Goal: Task Accomplishment & Management: Manage account settings

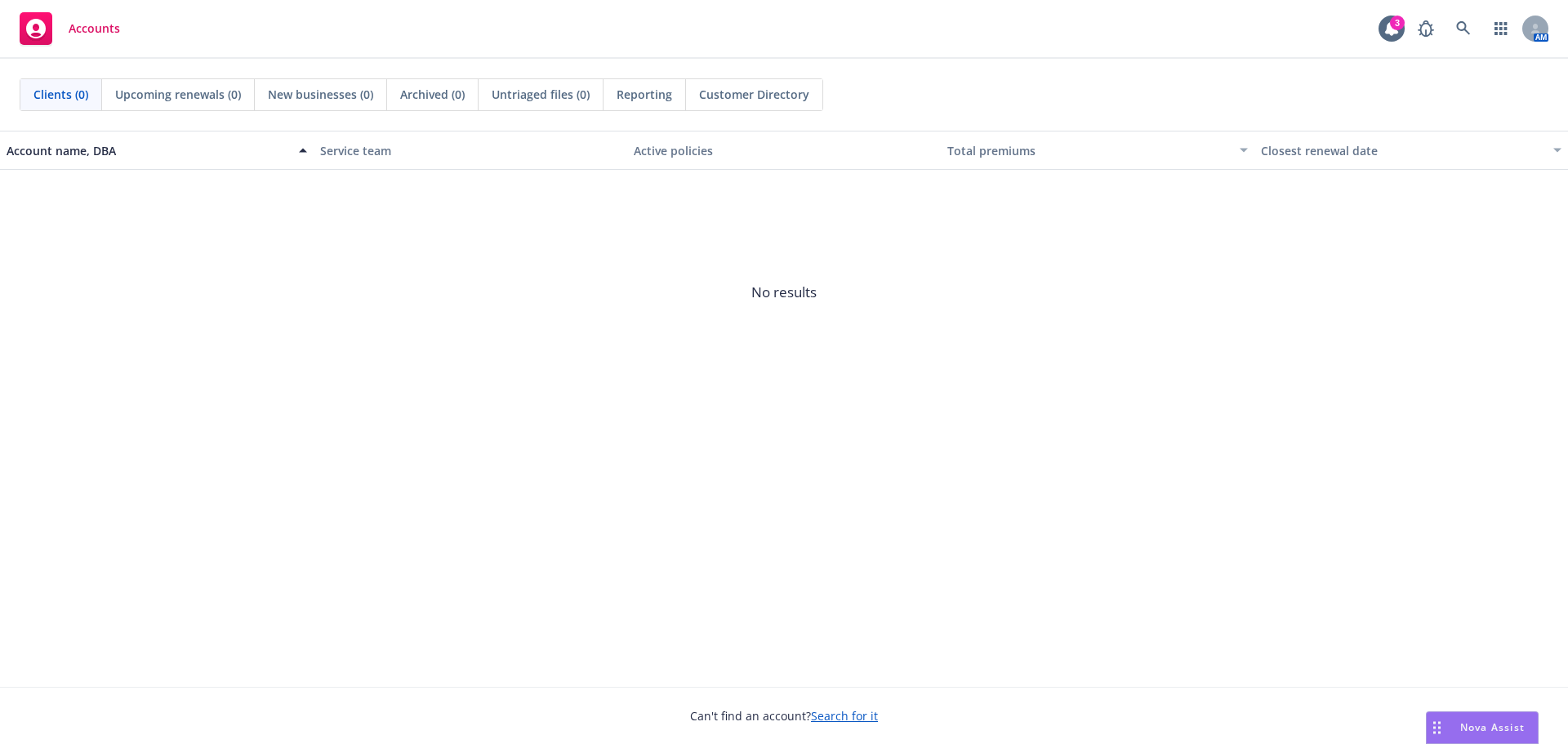
click at [848, 717] on link "Search for it" at bounding box center [844, 716] width 67 height 16
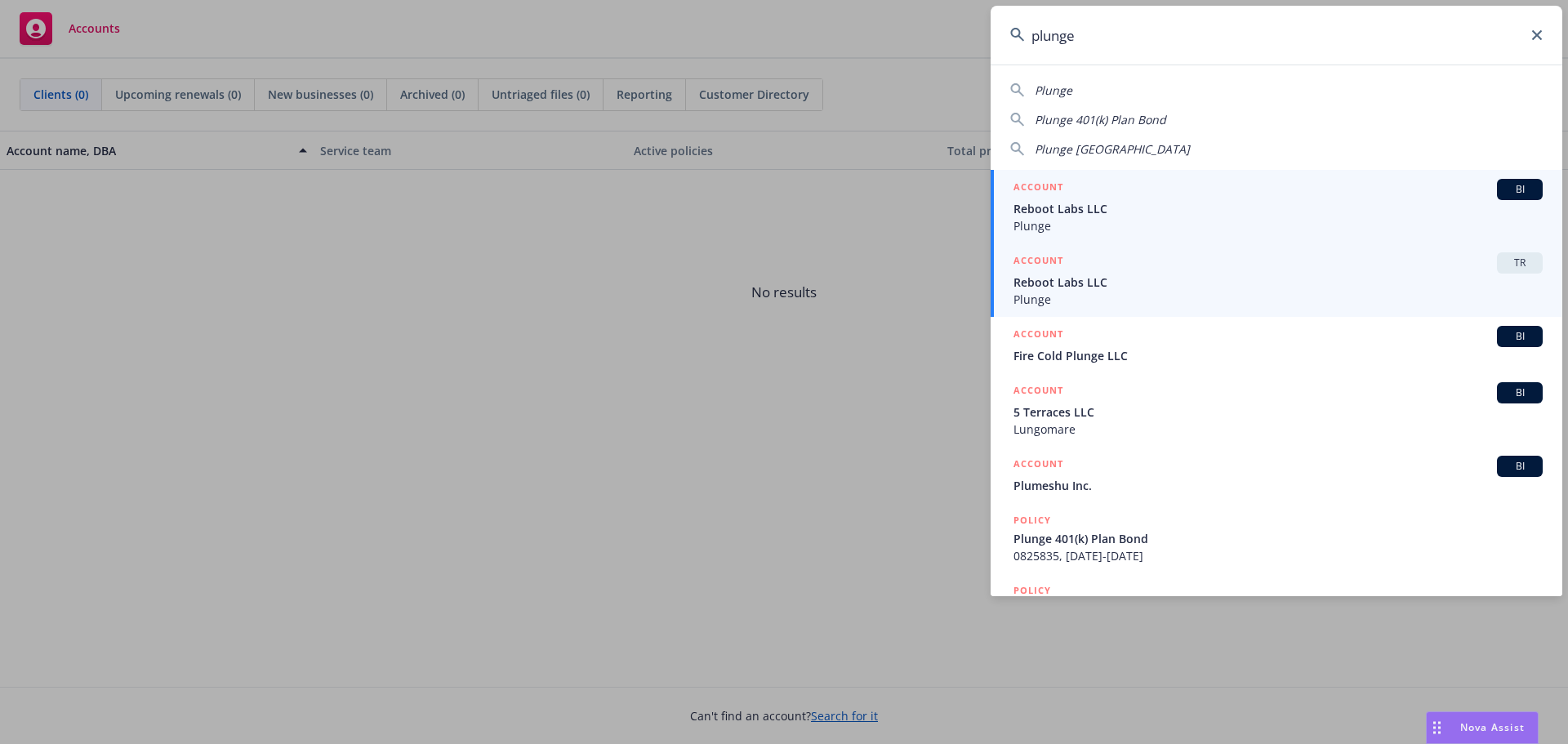
type input "plunge"
click at [1073, 286] on span "Reboot Labs LLC" at bounding box center [1278, 282] width 529 height 17
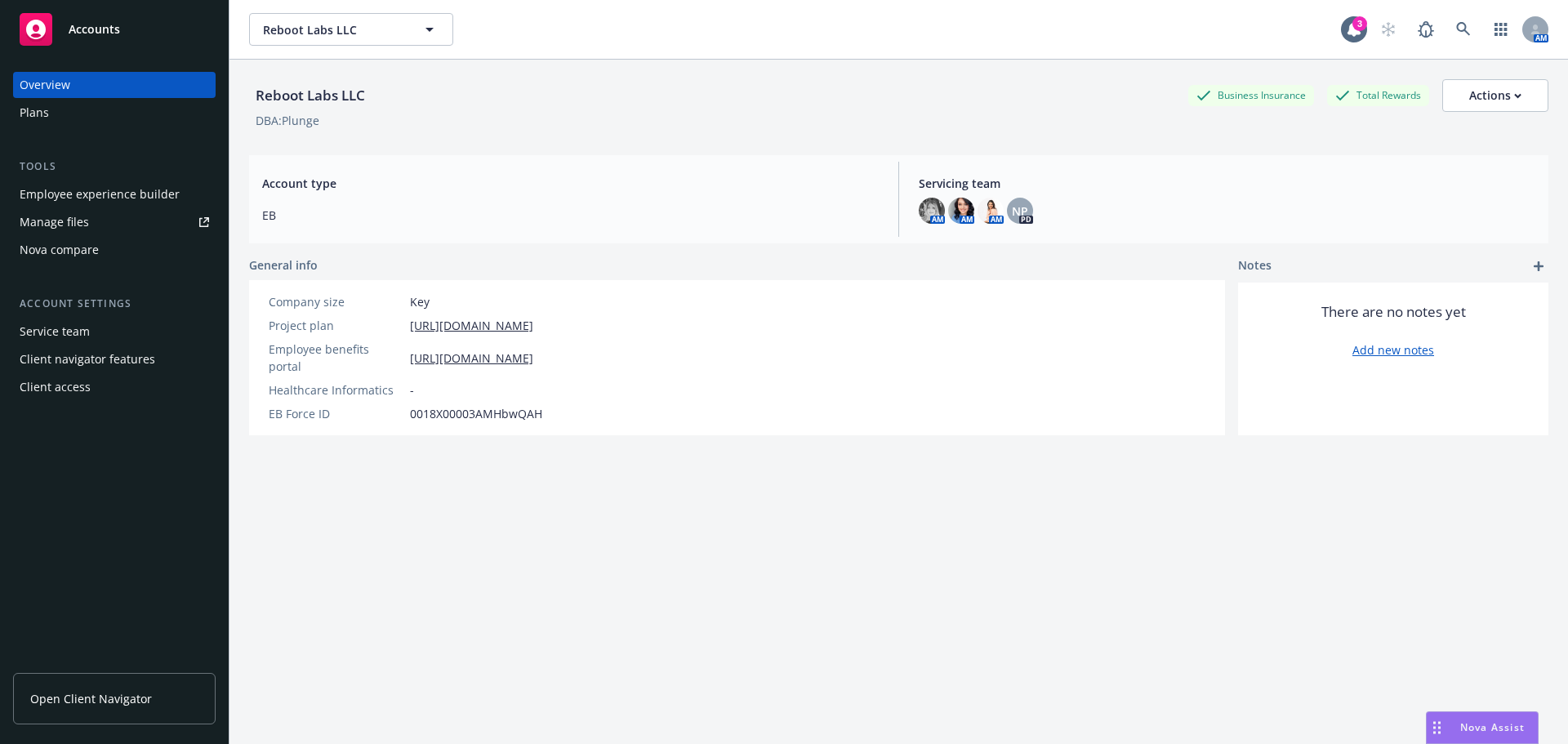
click at [67, 224] on div "Manage files" at bounding box center [54, 222] width 70 height 27
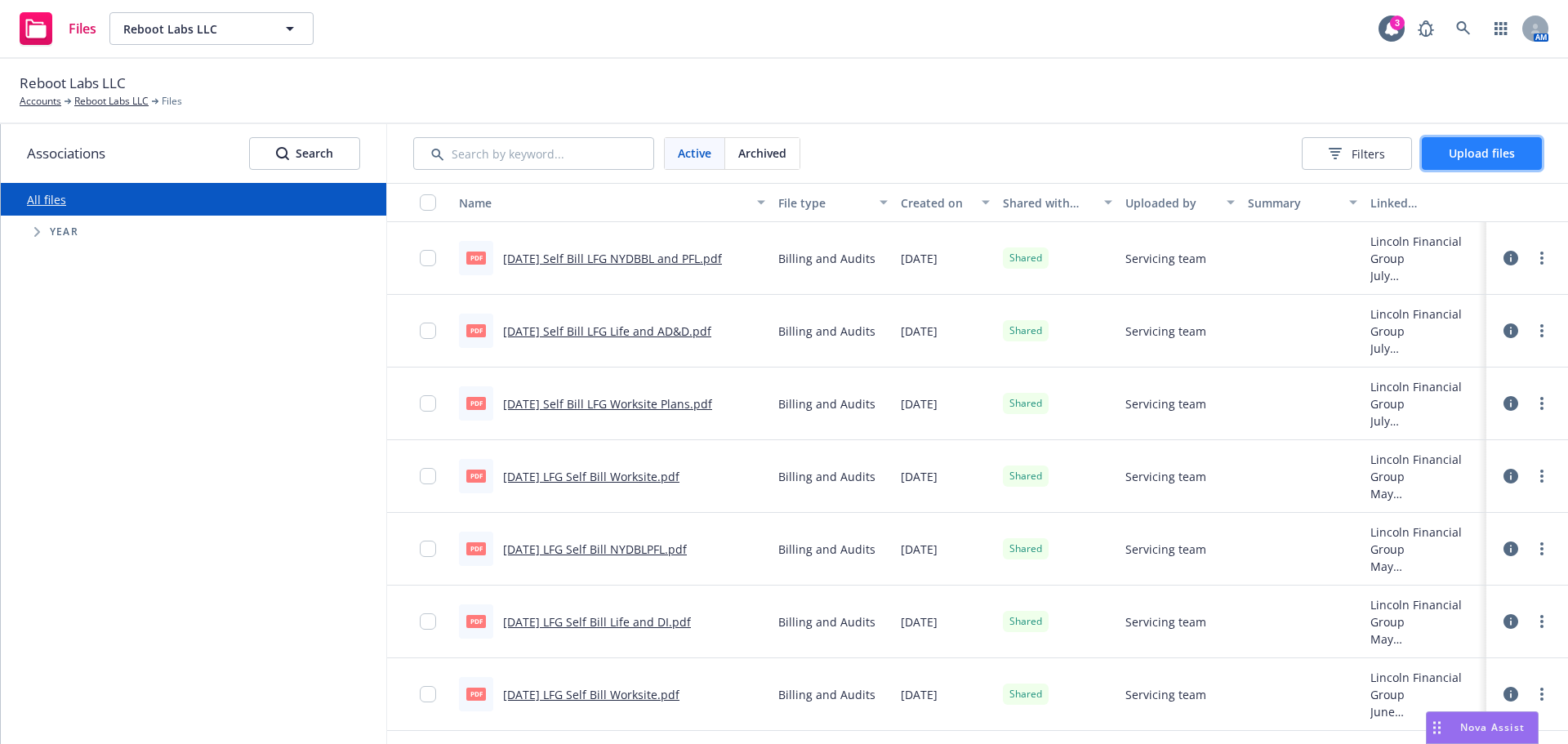
click at [1451, 162] on button "Upload files" at bounding box center [1481, 154] width 120 height 33
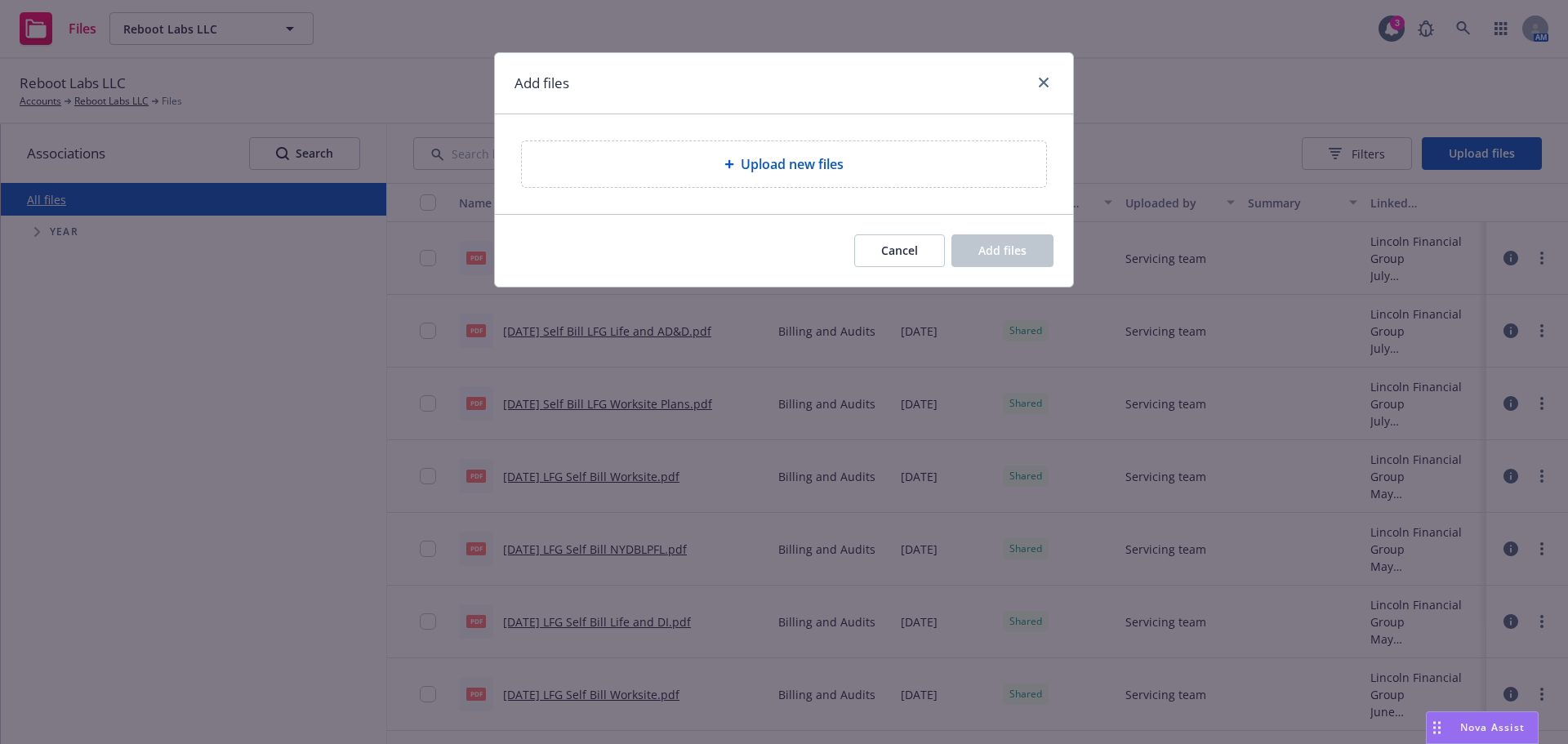
click at [792, 166] on span "Upload new files" at bounding box center [792, 164] width 103 height 19
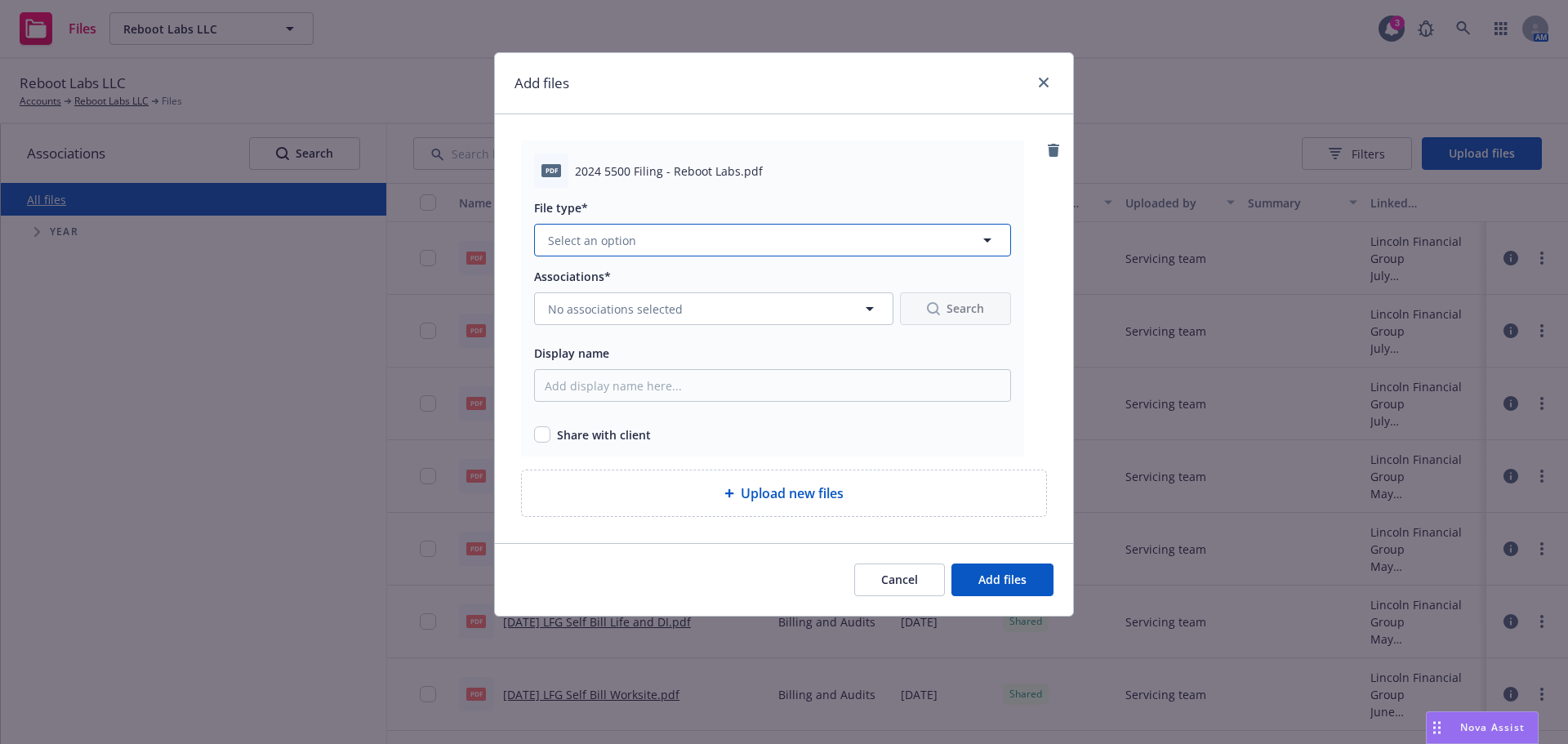
click at [669, 241] on button "Select an option" at bounding box center [772, 240] width 477 height 33
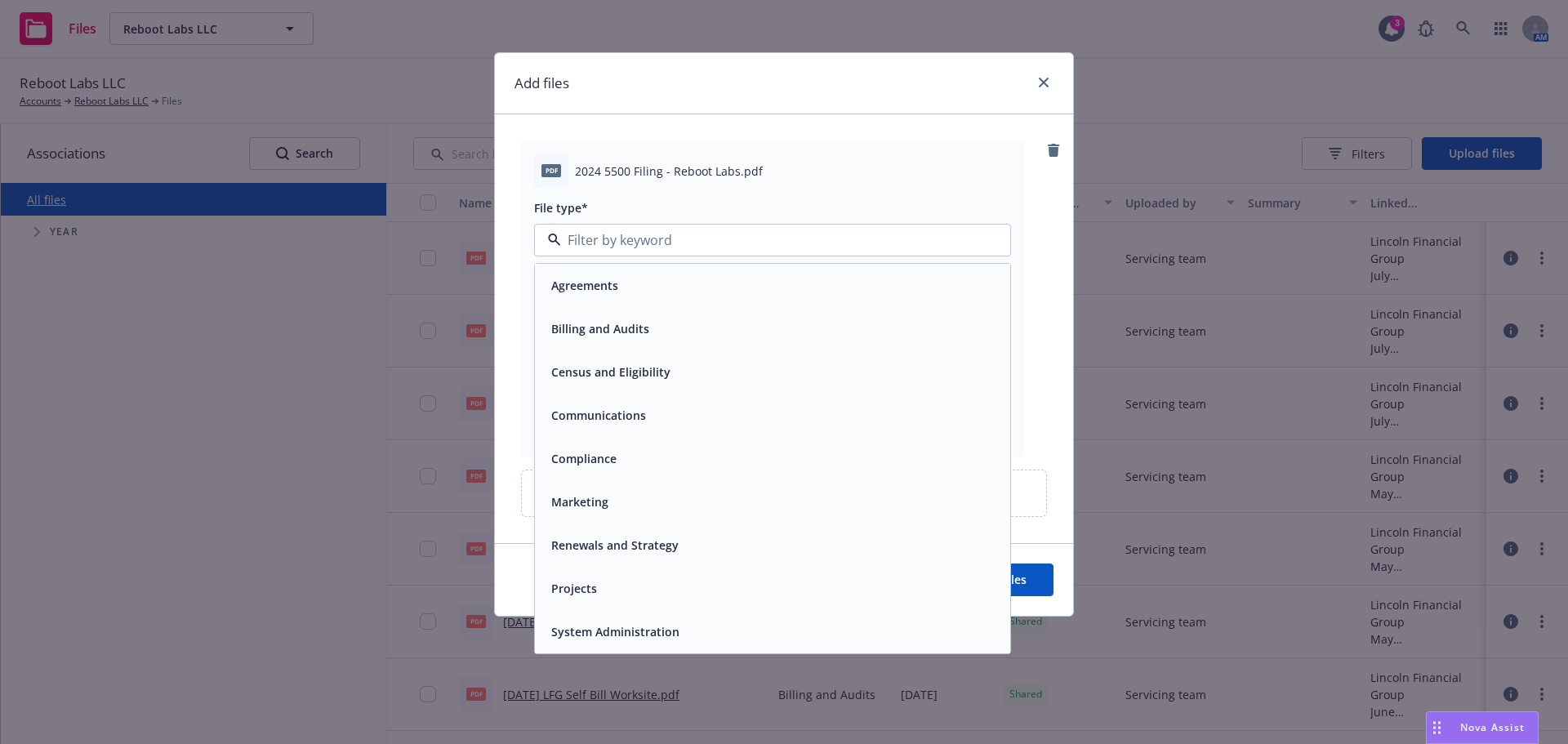
click at [597, 449] on div "Compliance" at bounding box center [583, 459] width 75 height 24
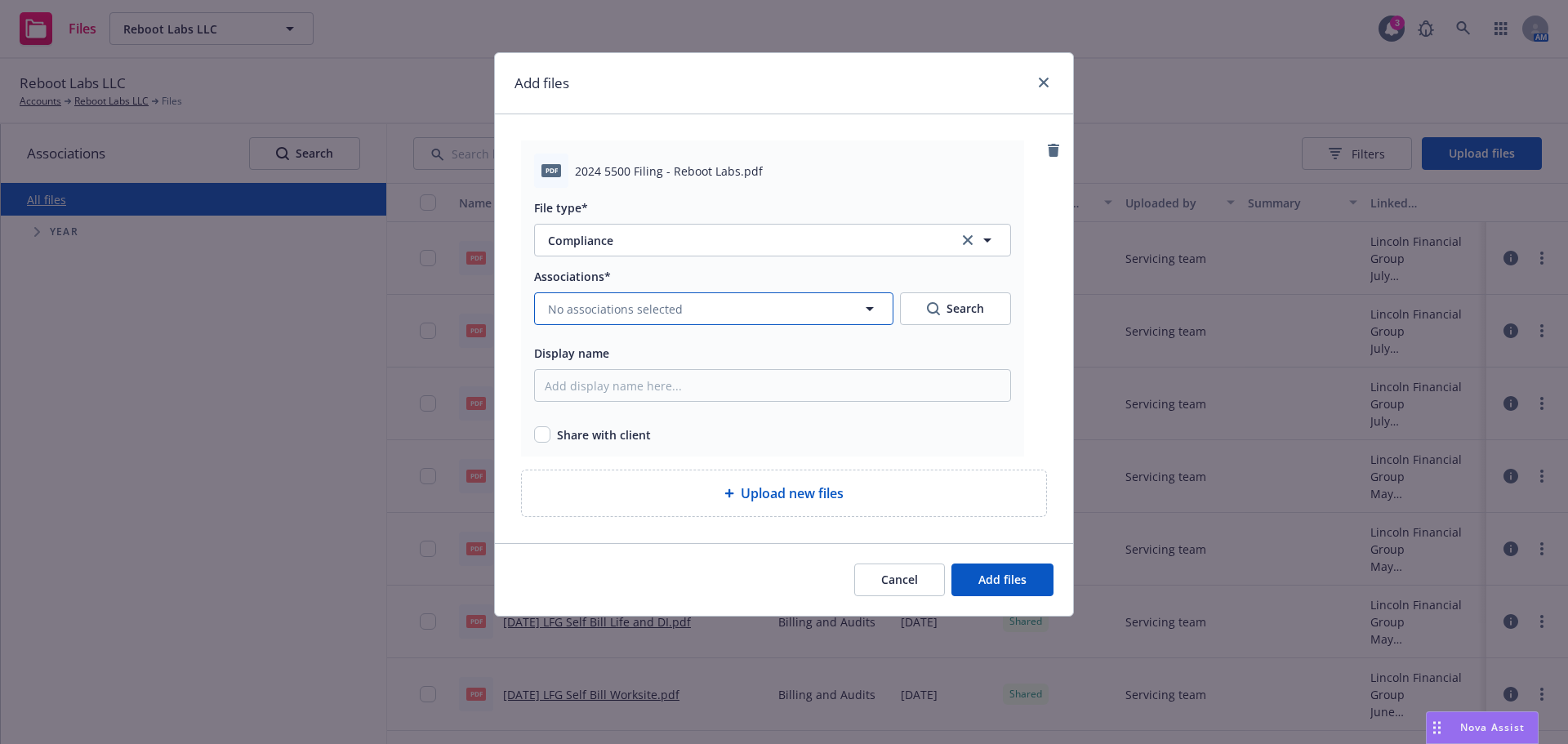
click at [618, 310] on span "No associations selected" at bounding box center [615, 309] width 135 height 17
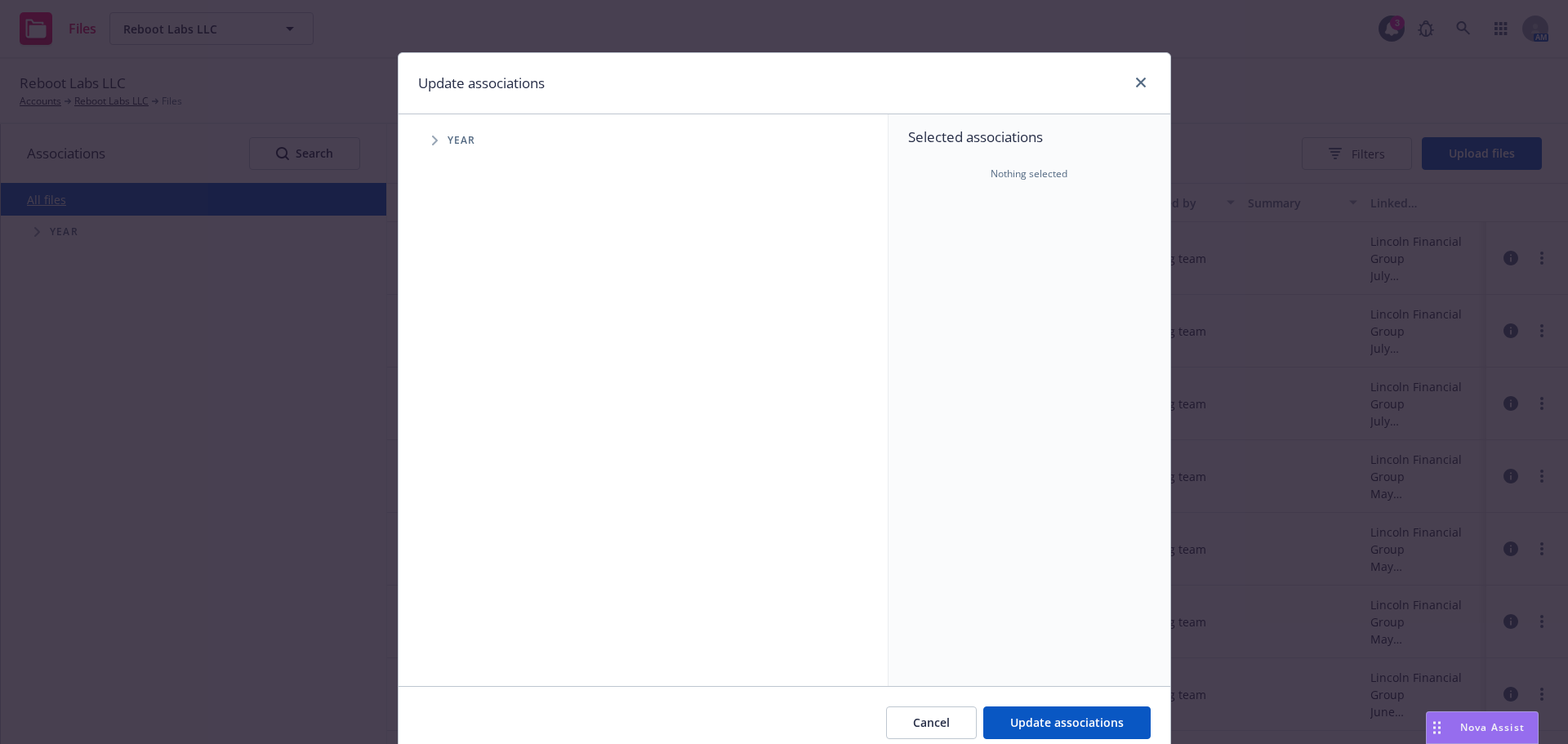
click at [424, 144] on span "Tree Example" at bounding box center [434, 140] width 27 height 27
click at [468, 325] on input "Tree Example" at bounding box center [476, 327] width 16 height 16
checkbox input "true"
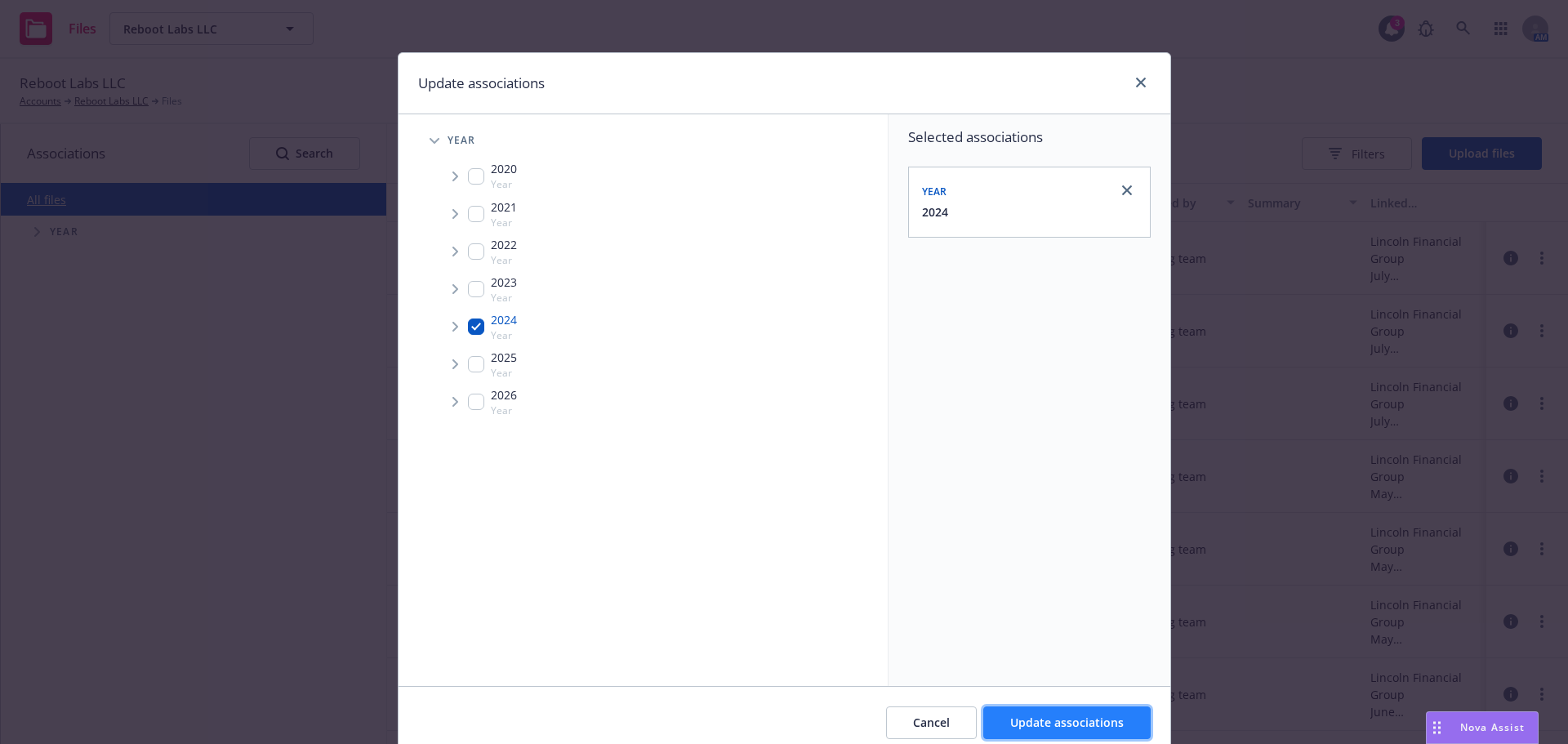
click at [1005, 716] on button "Update associations" at bounding box center [1067, 723] width 168 height 33
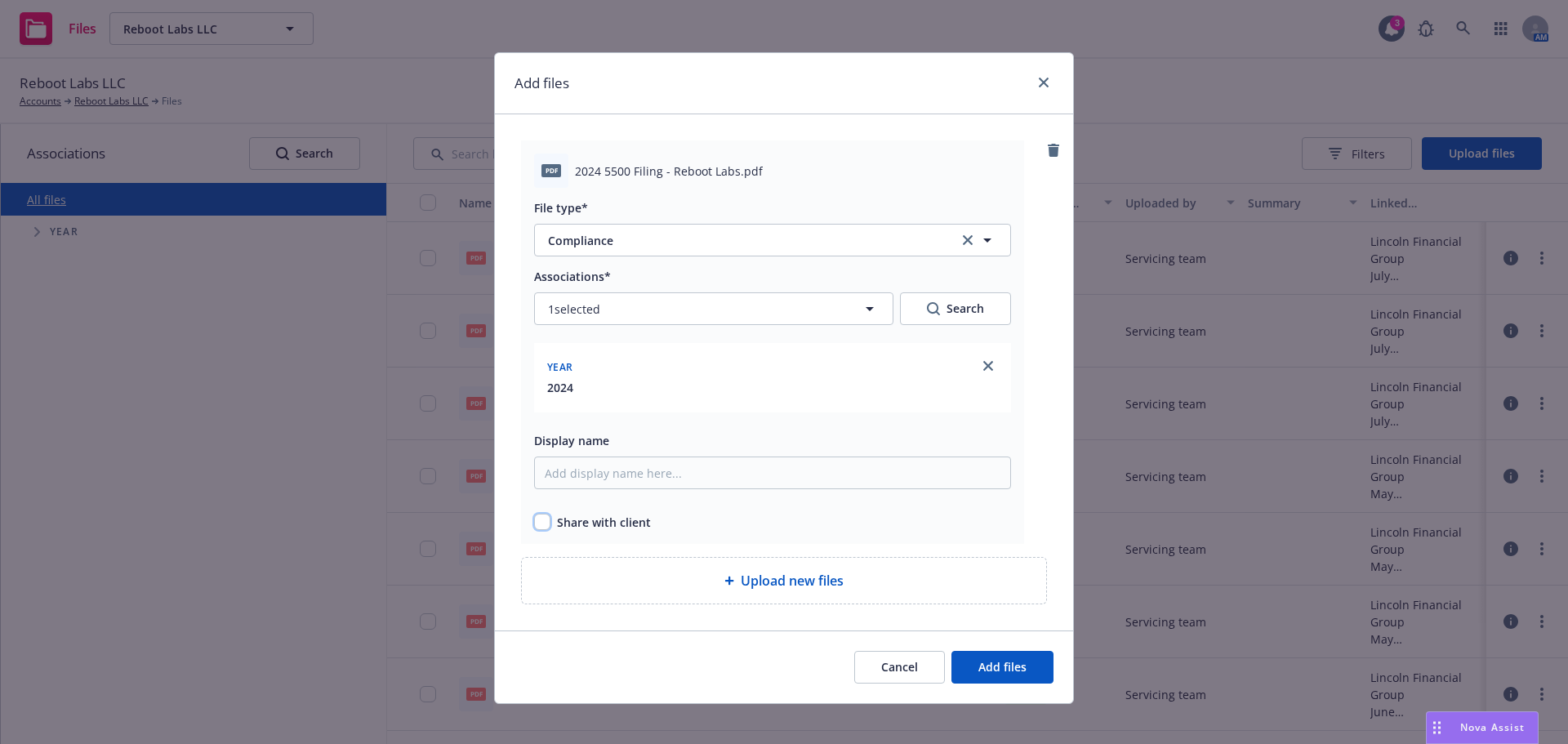
click at [539, 521] on input "checkbox" at bounding box center [542, 522] width 16 height 16
checkbox input "true"
click at [989, 675] on button "Add files" at bounding box center [1002, 668] width 102 height 33
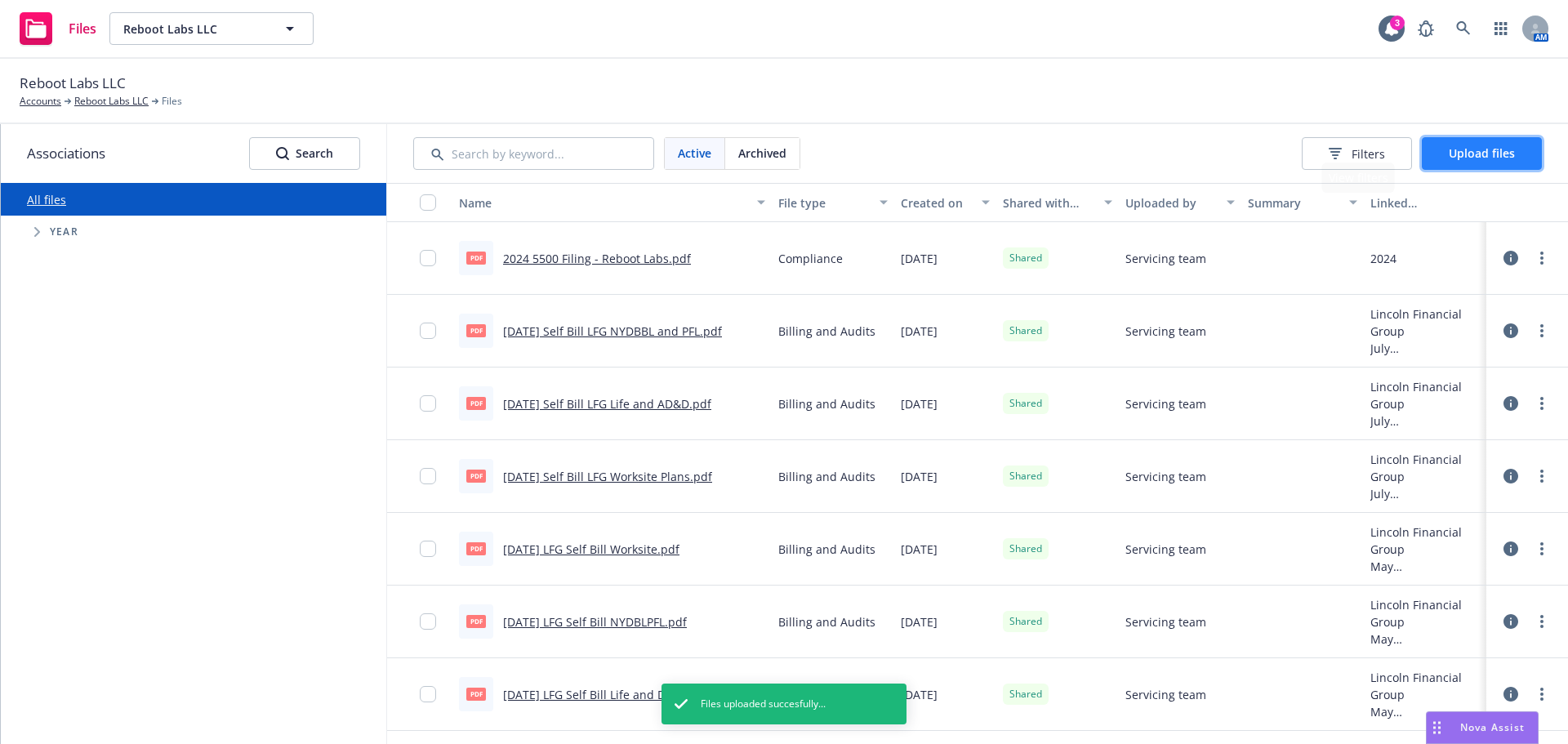
click at [1454, 156] on span "Upload files" at bounding box center [1482, 153] width 66 height 16
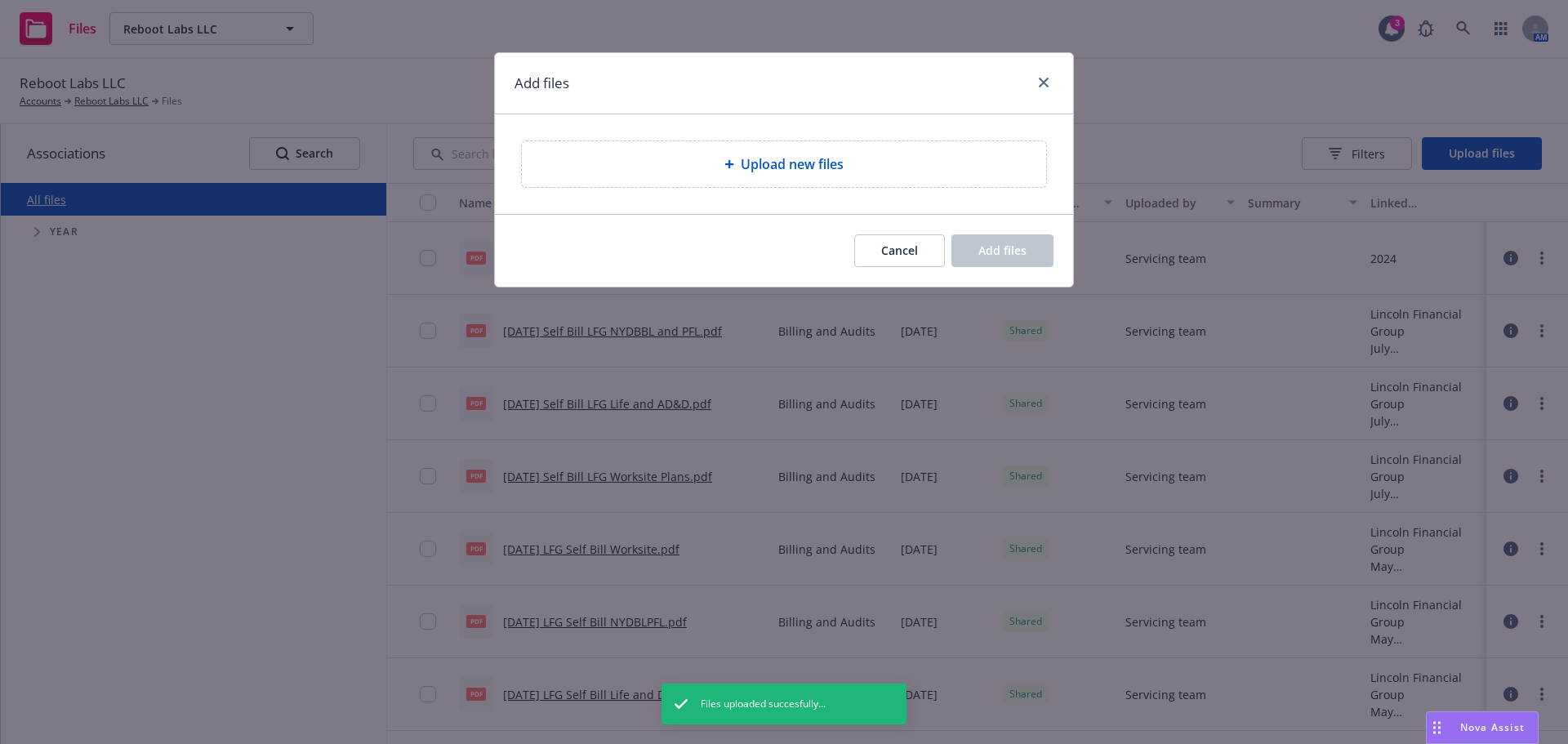
click at [814, 171] on span "Upload new files" at bounding box center [792, 164] width 103 height 19
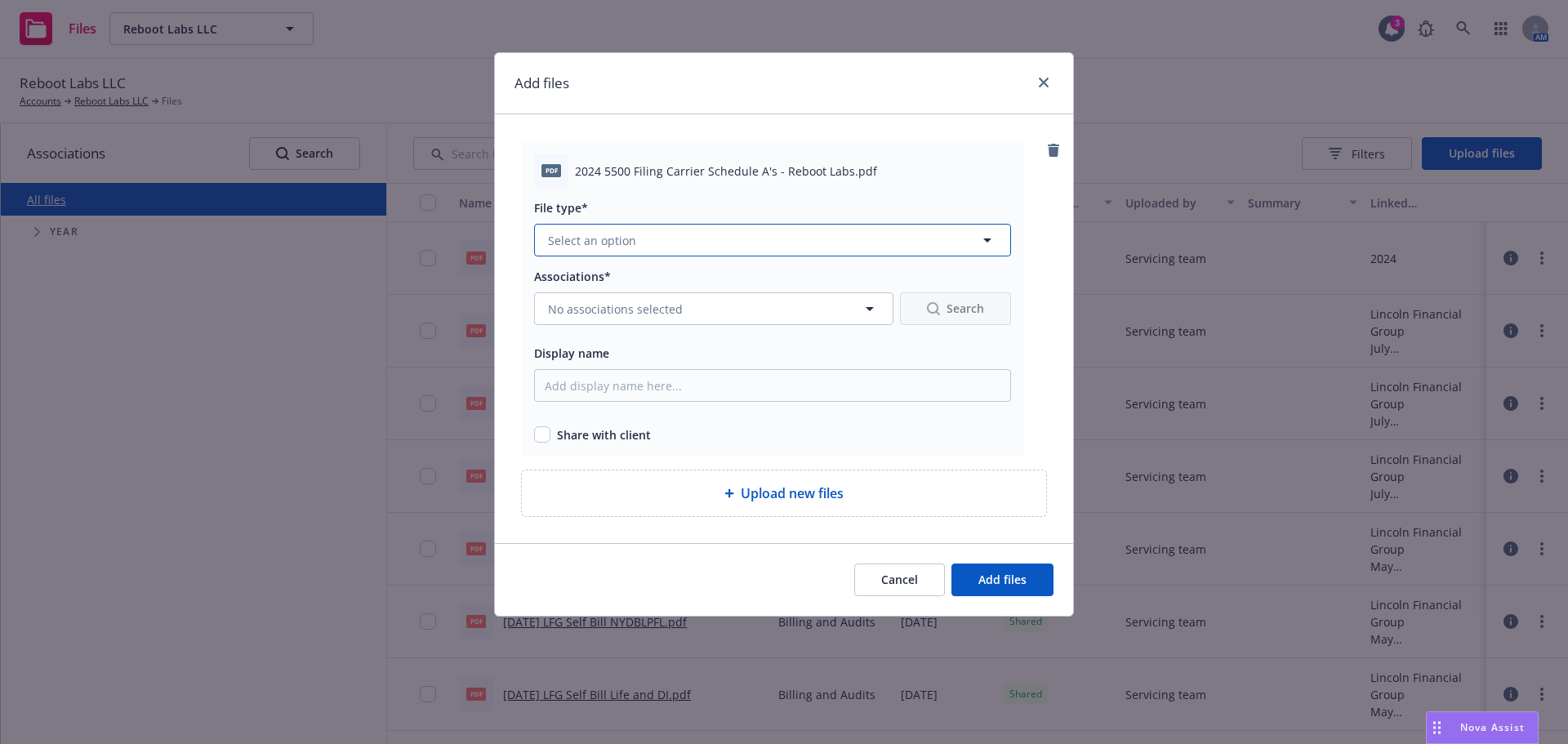
click at [982, 250] on icon "button" at bounding box center [986, 239] width 19 height 19
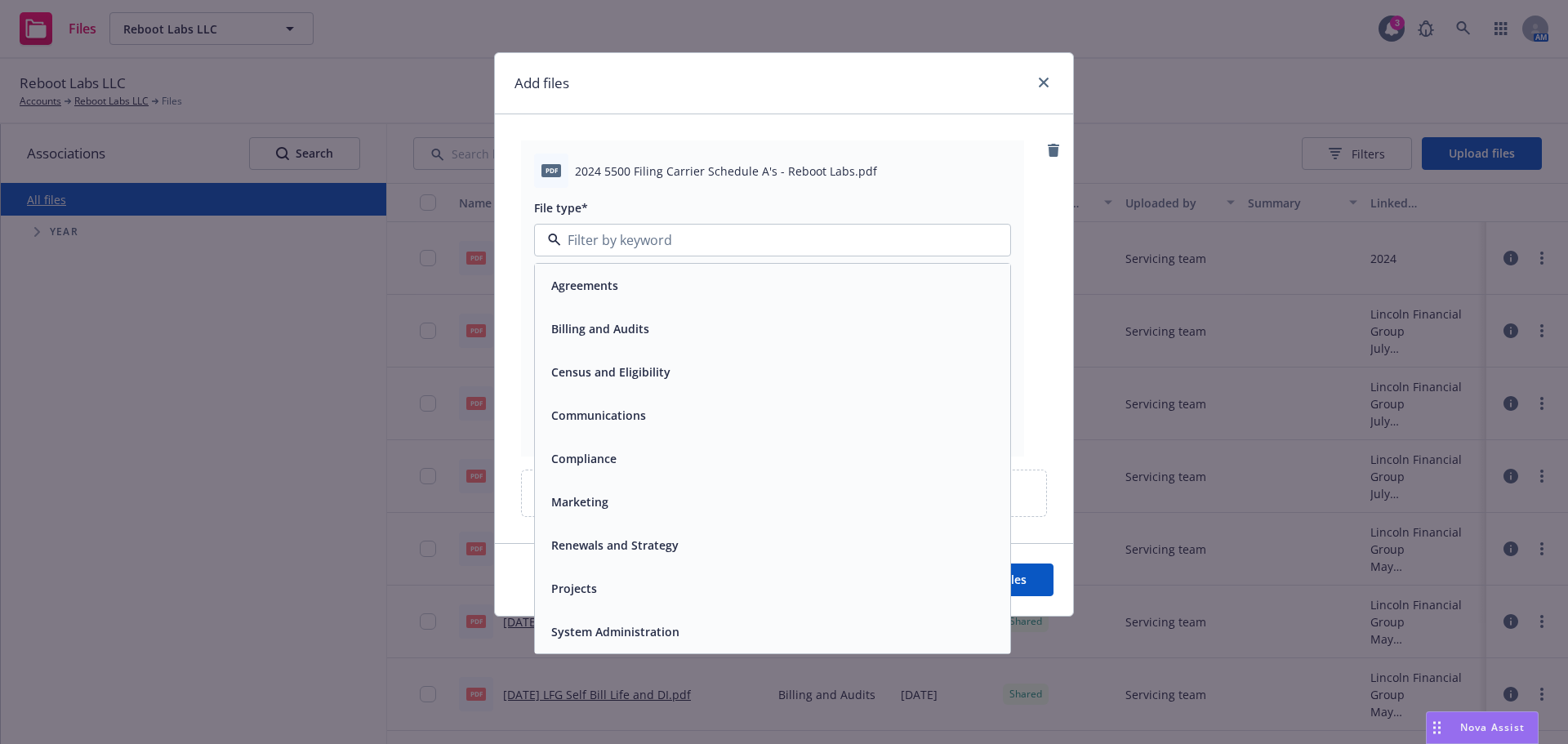
click at [587, 452] on span "Compliance" at bounding box center [583, 458] width 65 height 17
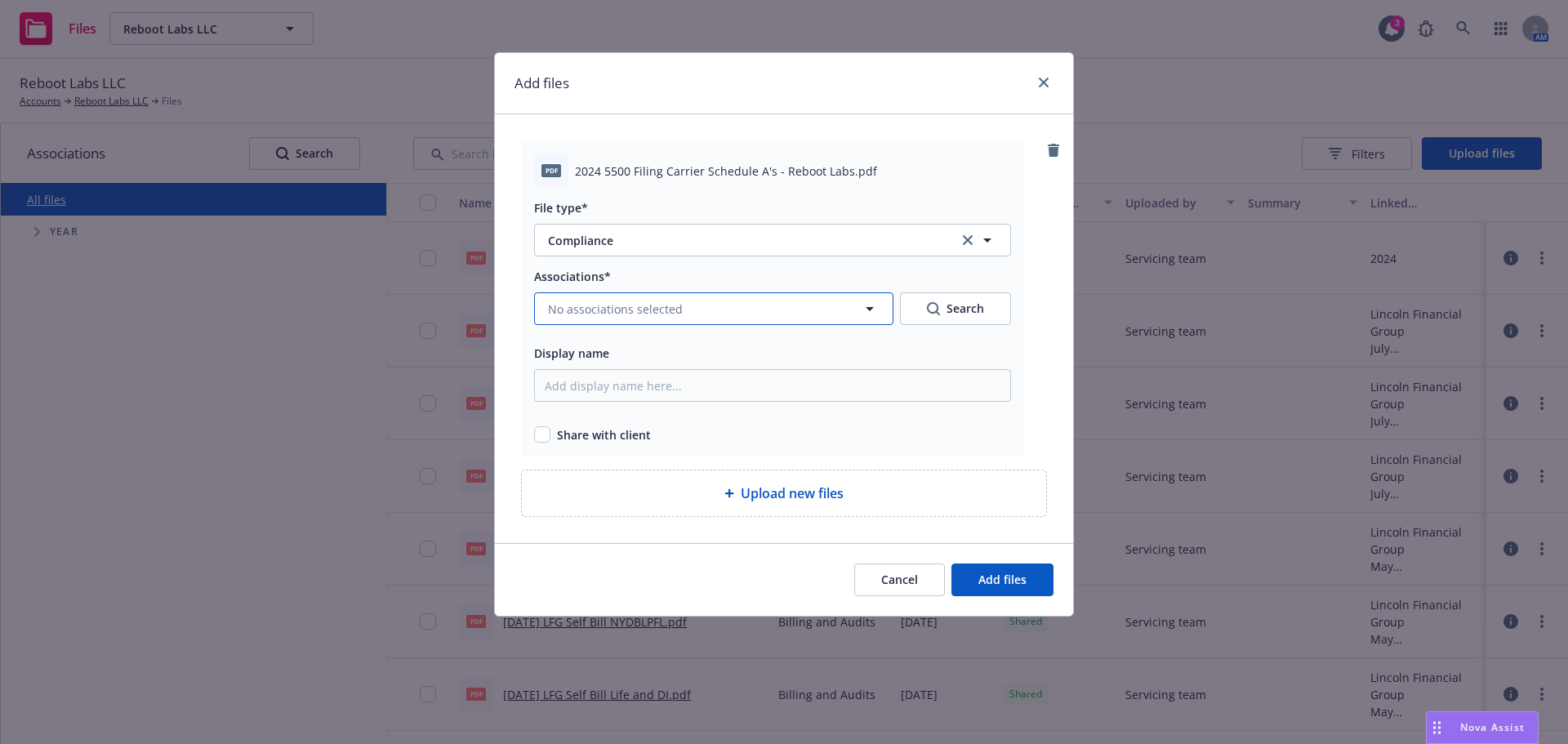
click at [618, 313] on span "No associations selected" at bounding box center [615, 309] width 135 height 17
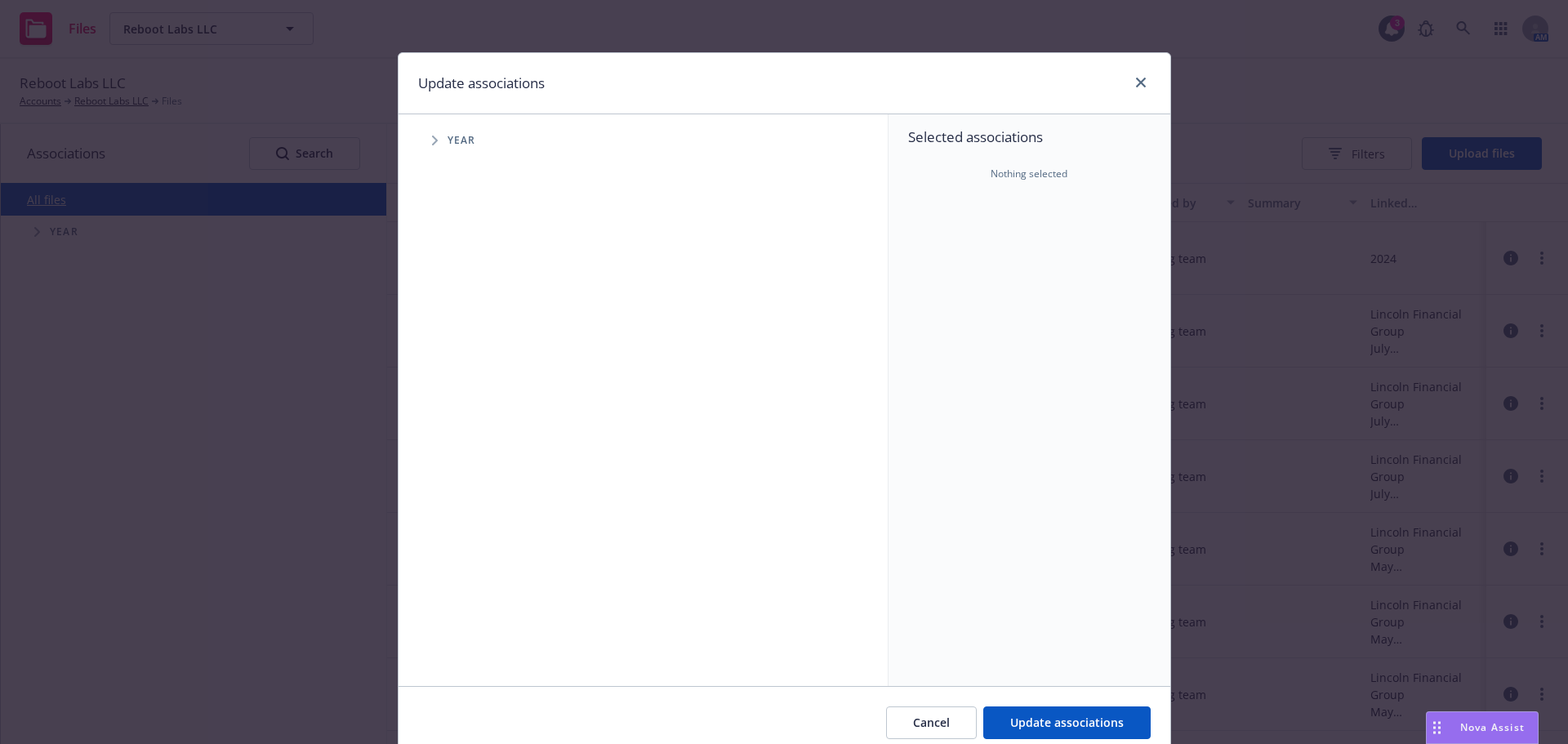
click at [426, 147] on span "Tree Example" at bounding box center [434, 140] width 27 height 27
click at [471, 323] on input "Tree Example" at bounding box center [476, 327] width 16 height 16
checkbox input "true"
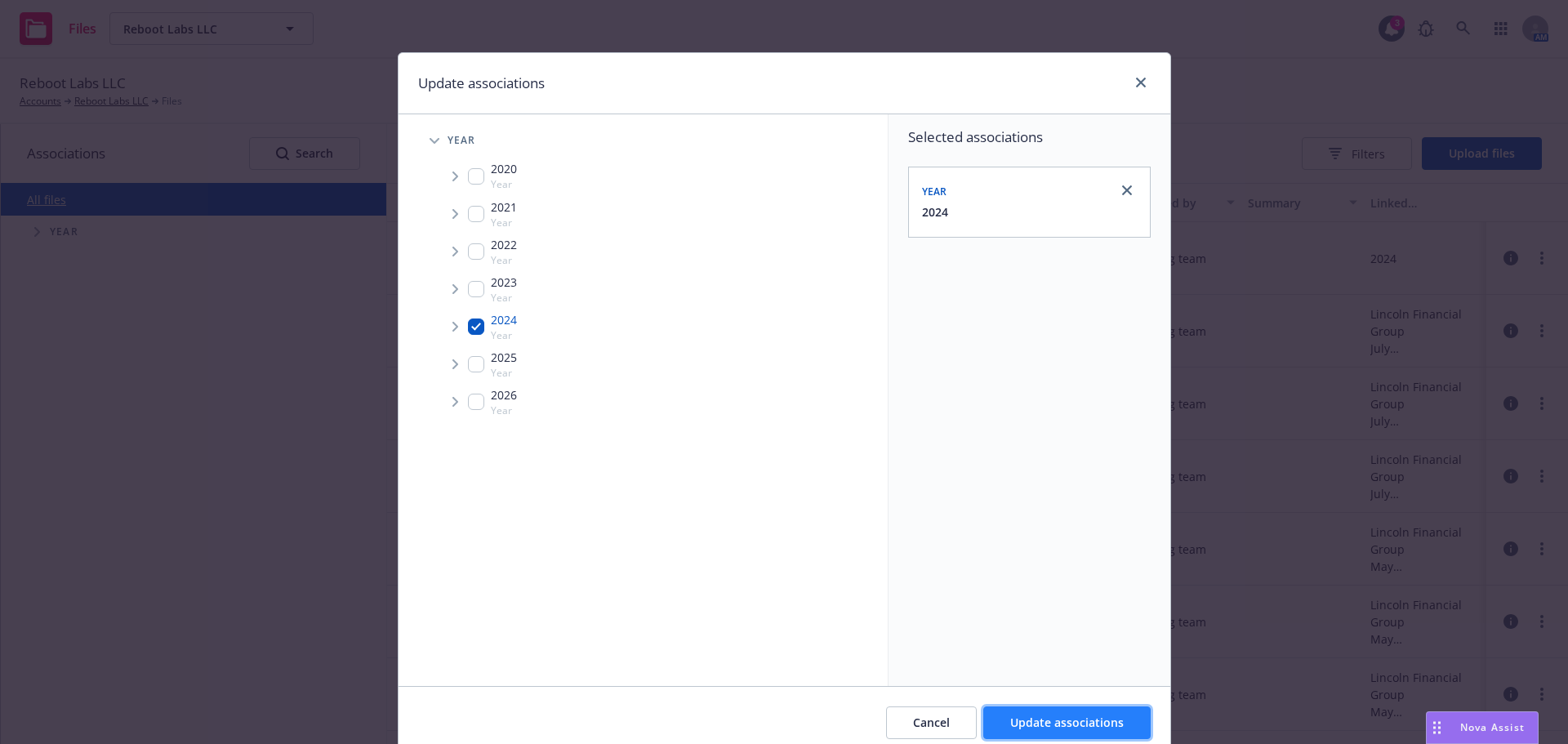
click at [1020, 727] on span "Update associations" at bounding box center [1067, 722] width 114 height 16
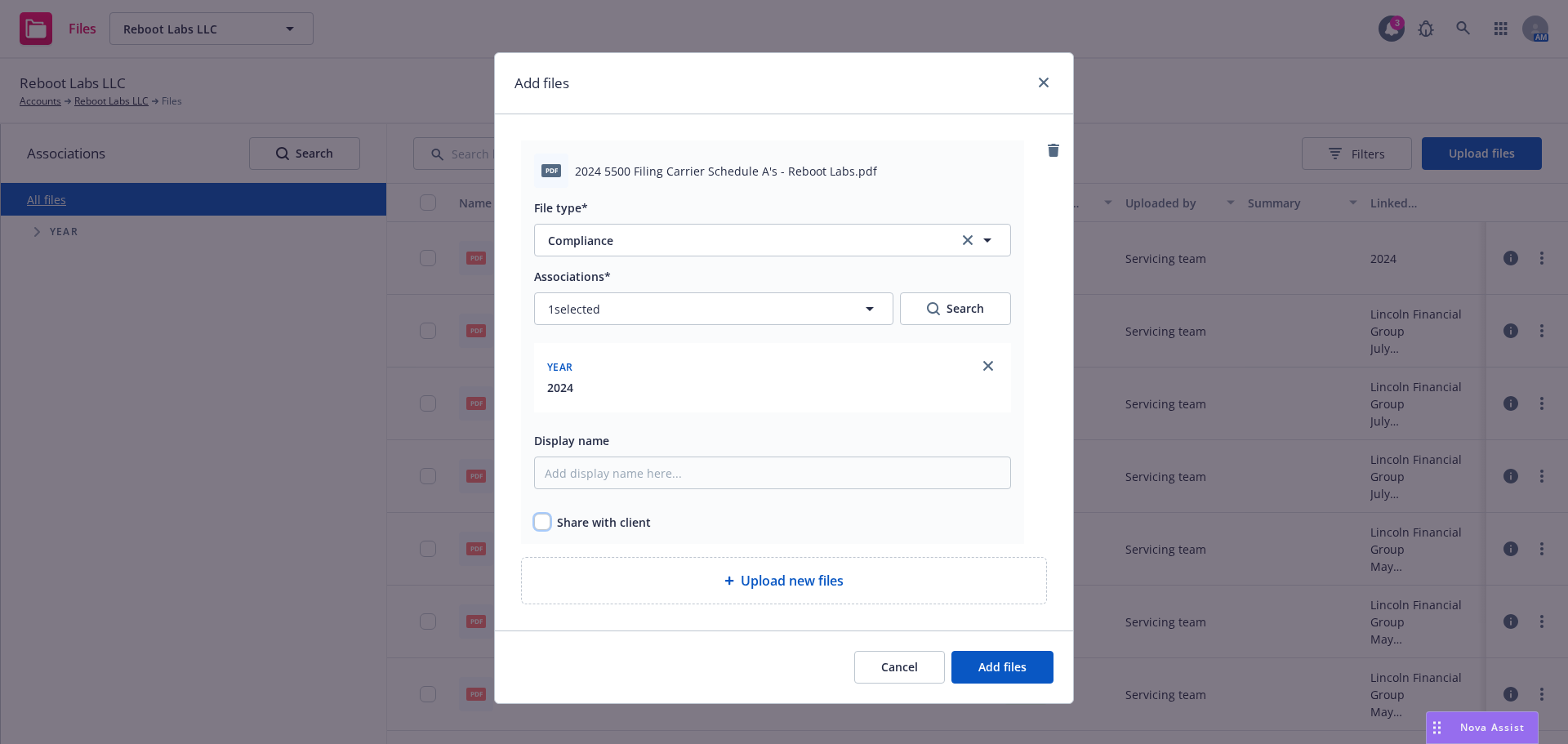
click at [543, 522] on input "checkbox" at bounding box center [542, 522] width 16 height 16
checkbox input "true"
click at [996, 662] on span "Add files" at bounding box center [1002, 667] width 49 height 16
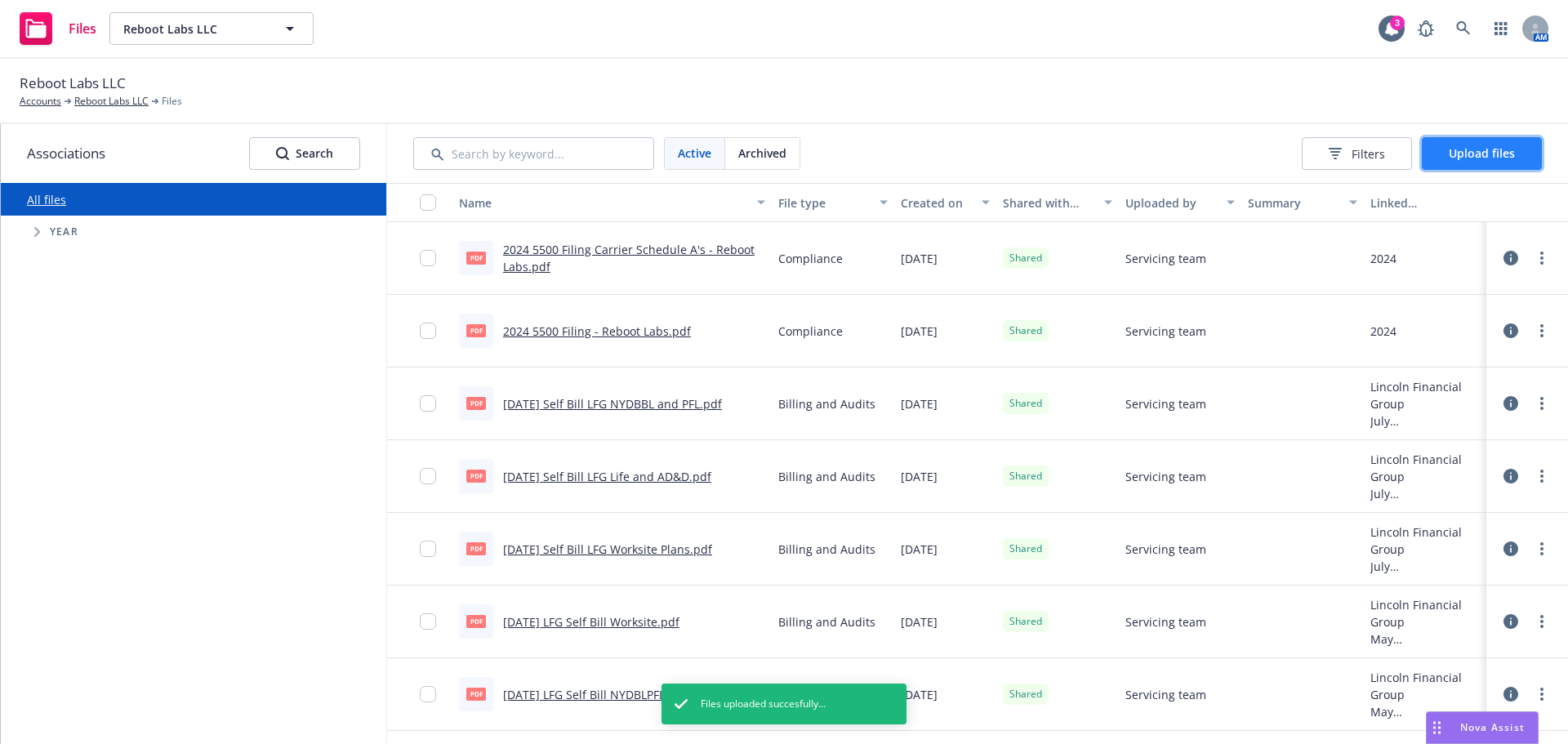
click at [1447, 159] on button "Upload files" at bounding box center [1481, 154] width 120 height 33
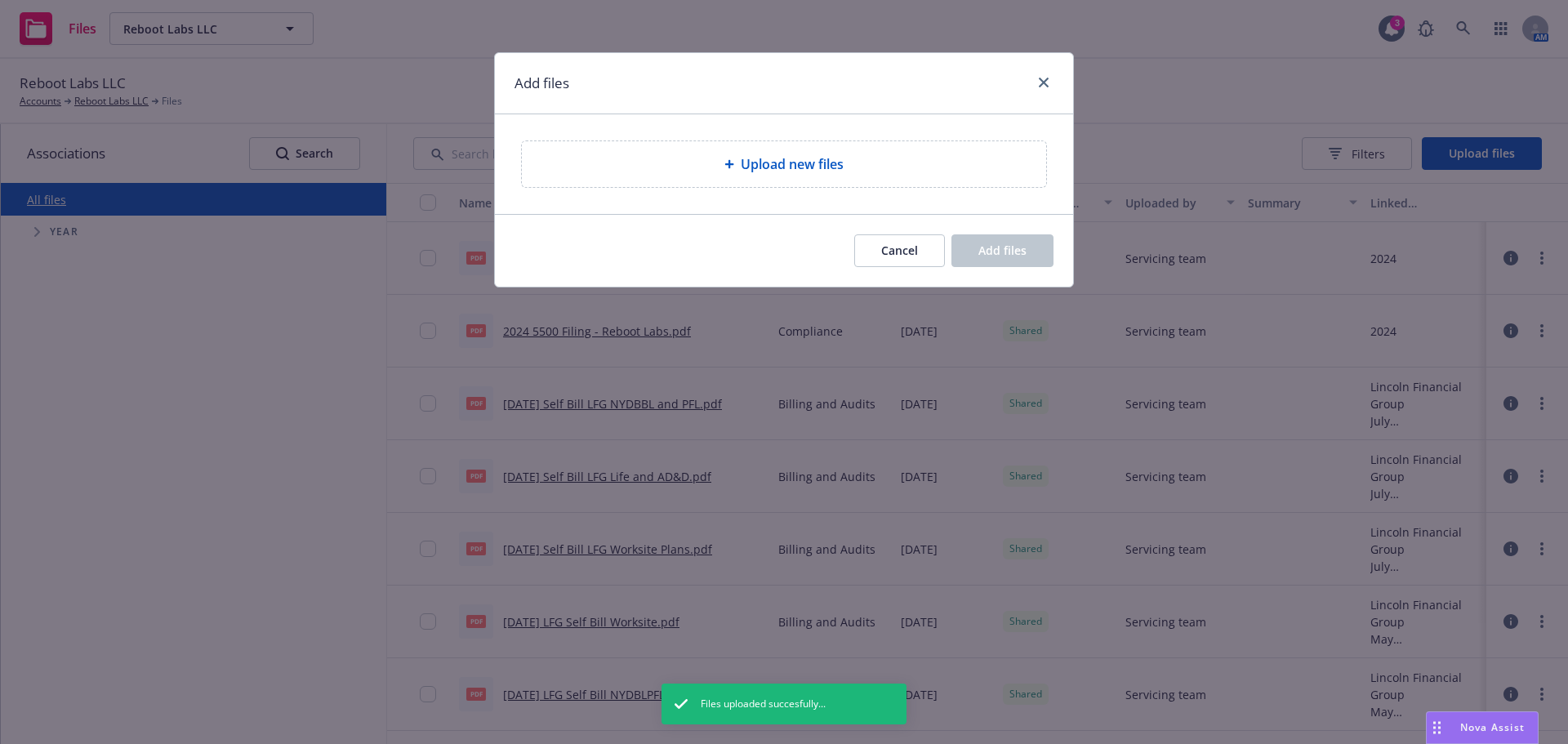
click at [744, 163] on span "Upload new files" at bounding box center [792, 164] width 103 height 19
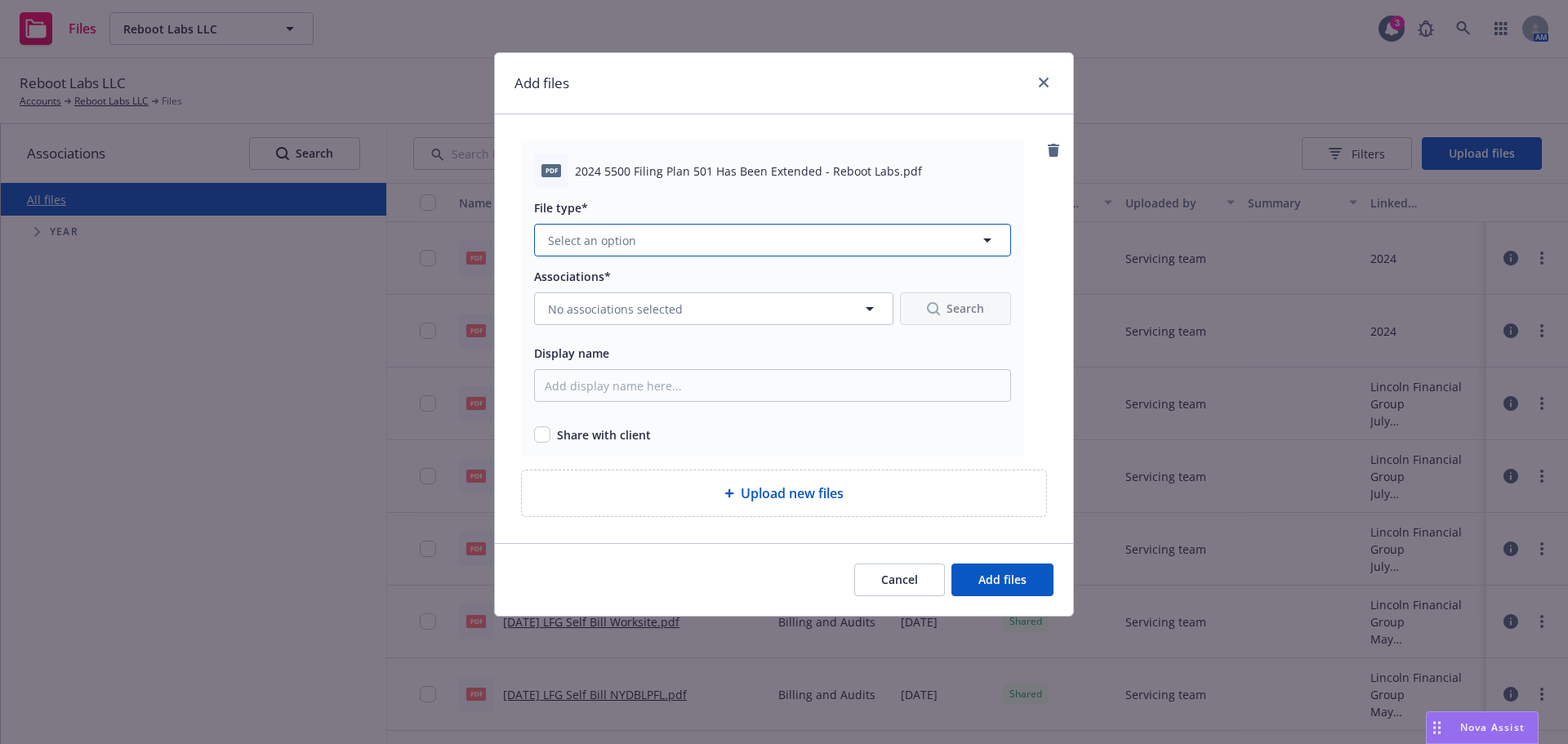
click at [701, 246] on button "Select an option" at bounding box center [772, 240] width 477 height 33
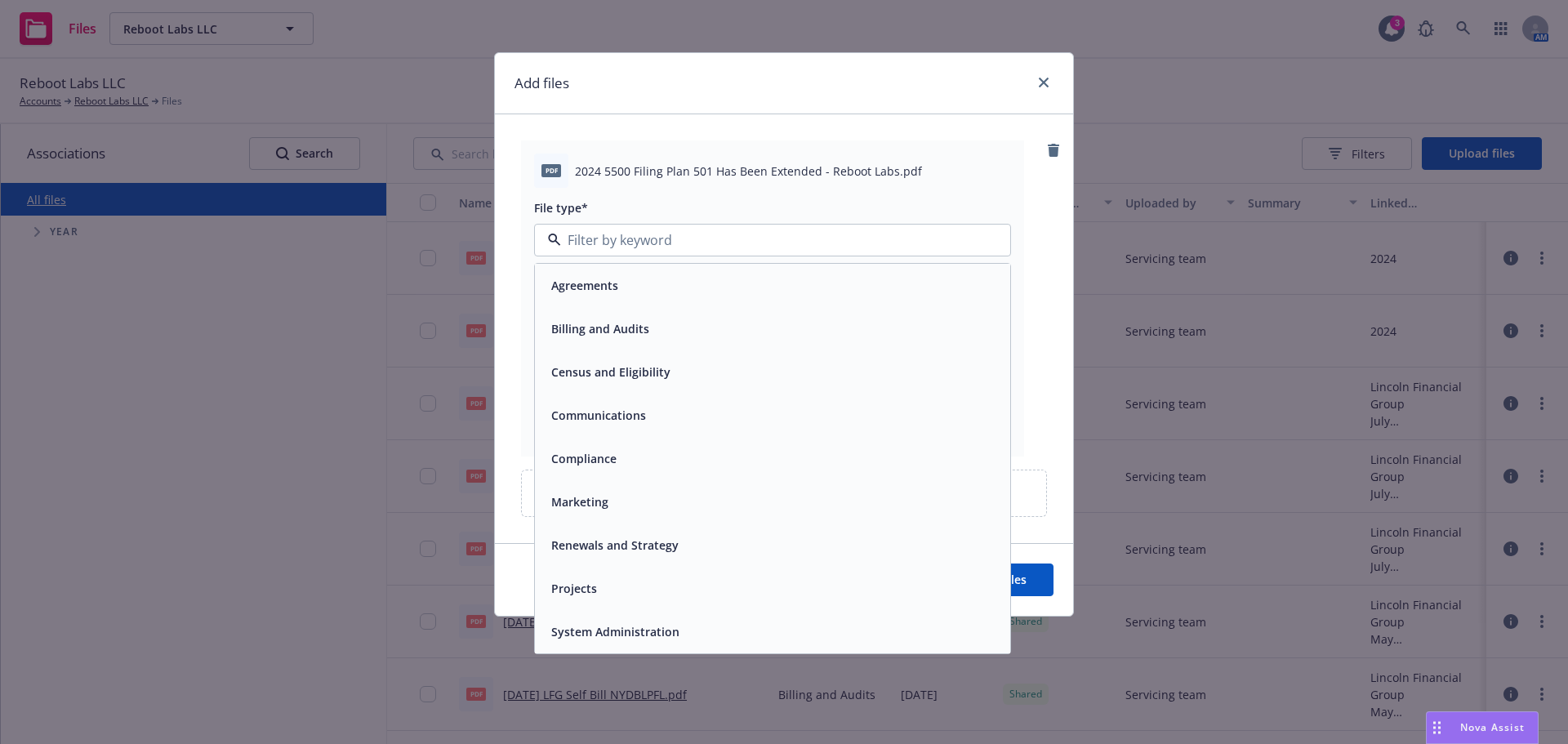
click at [600, 453] on span "Compliance" at bounding box center [583, 458] width 65 height 17
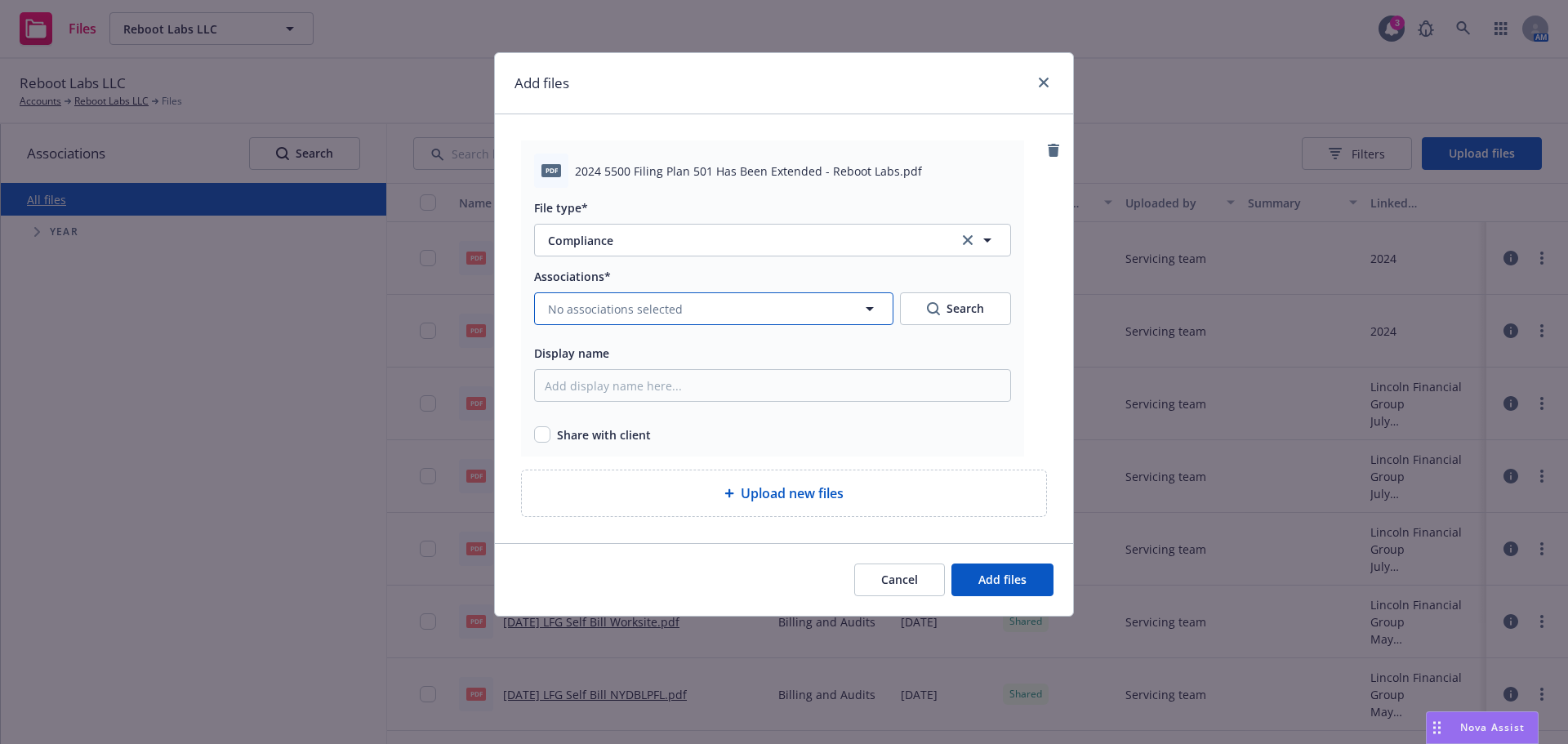
click at [614, 306] on span "No associations selected" at bounding box center [615, 309] width 135 height 17
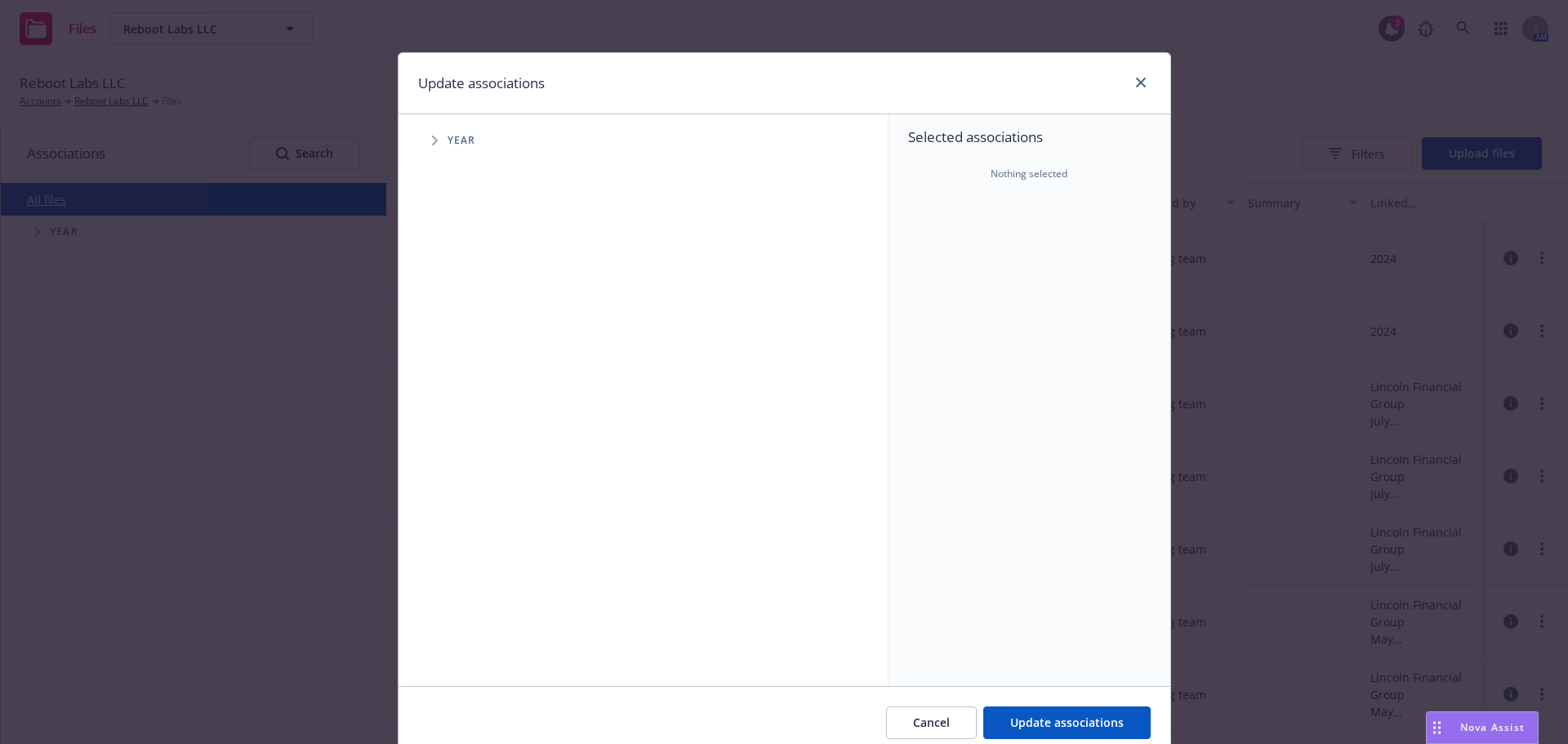
click at [432, 141] on icon "Tree Example" at bounding box center [435, 140] width 6 height 10
click at [468, 324] on input "Tree Example" at bounding box center [476, 327] width 16 height 16
checkbox input "true"
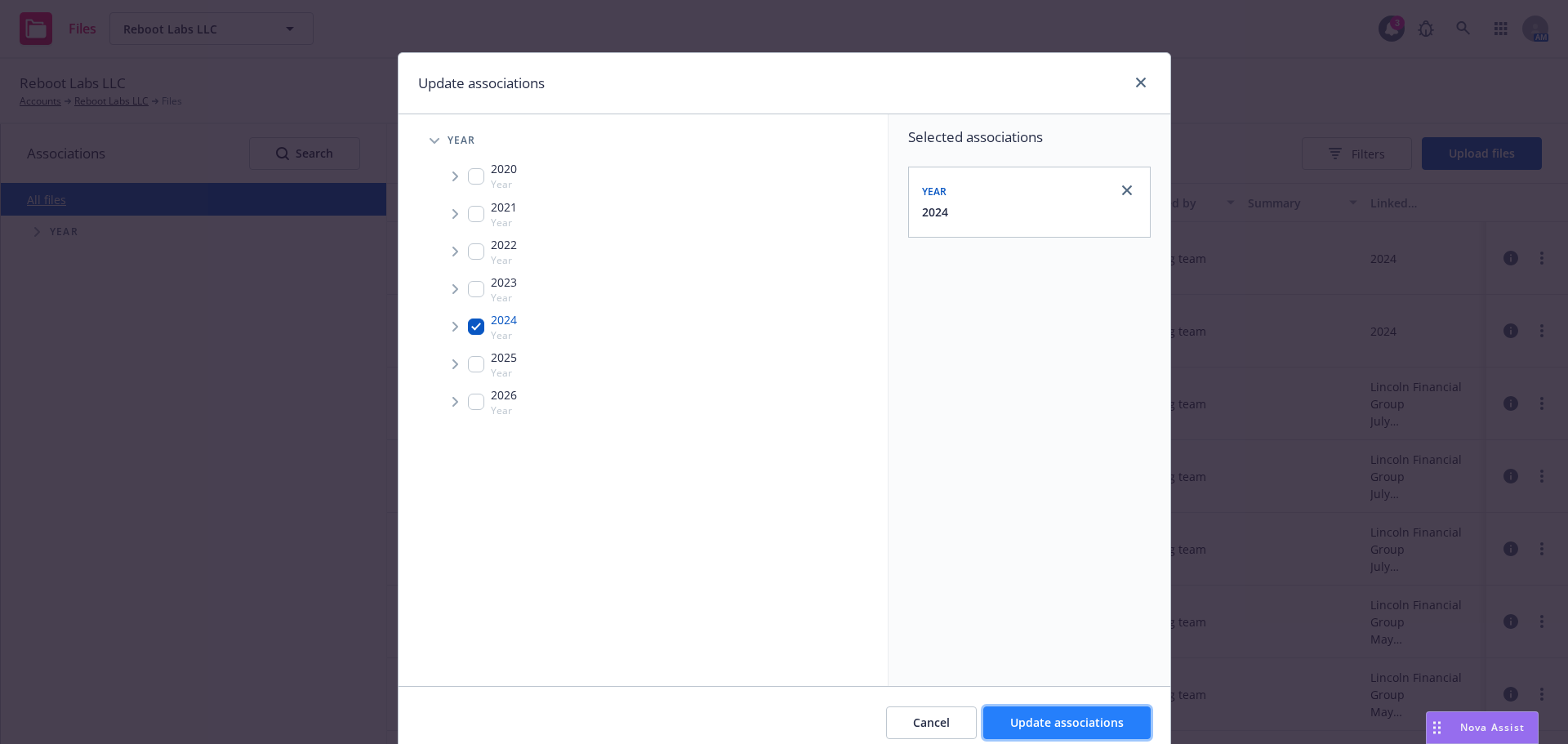
click at [1010, 720] on span "Update associations" at bounding box center [1067, 722] width 114 height 16
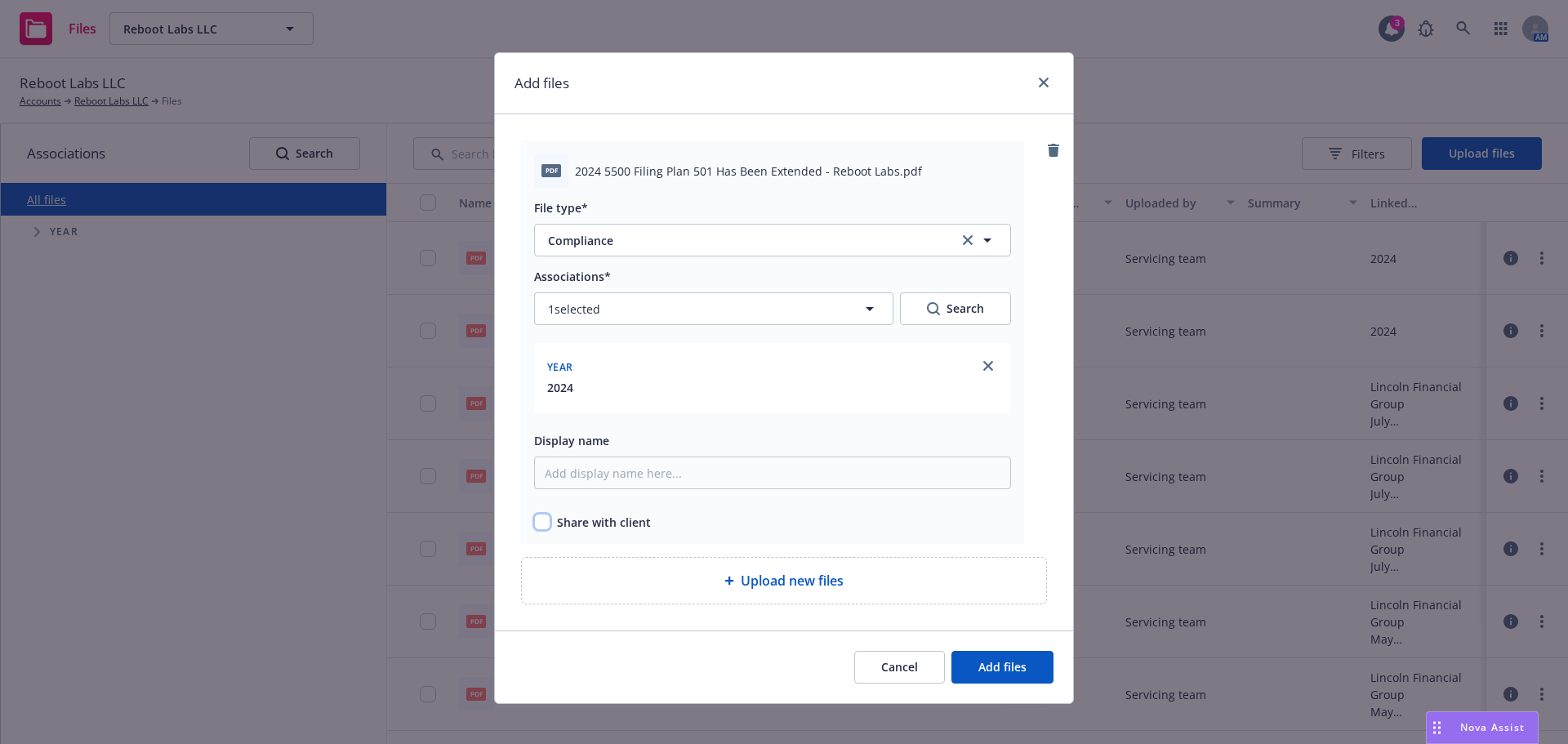
click at [542, 523] on input "checkbox" at bounding box center [542, 522] width 16 height 16
checkbox input "true"
click at [972, 669] on button "Add files" at bounding box center [1002, 668] width 102 height 33
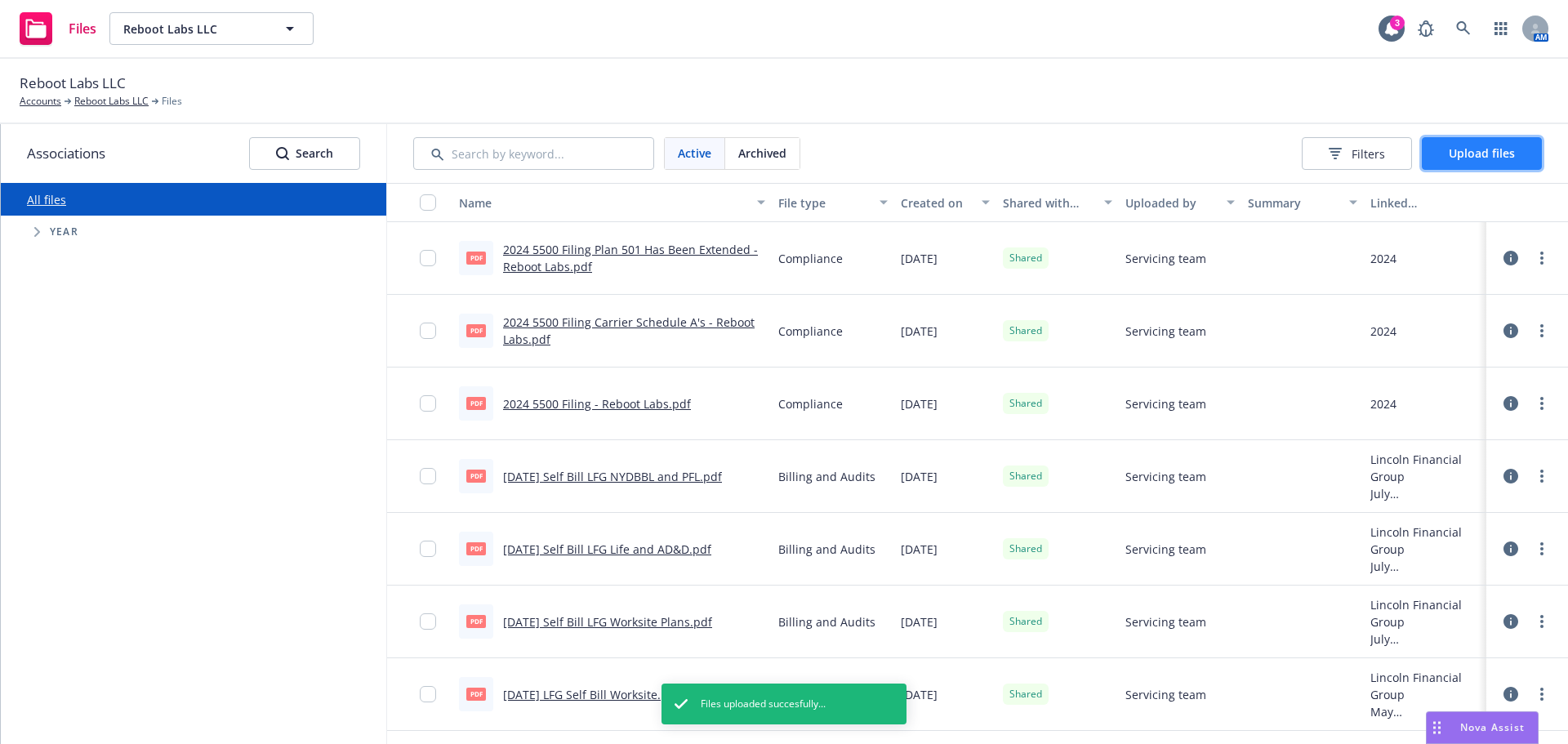
click at [1446, 141] on button "Upload files" at bounding box center [1481, 154] width 120 height 33
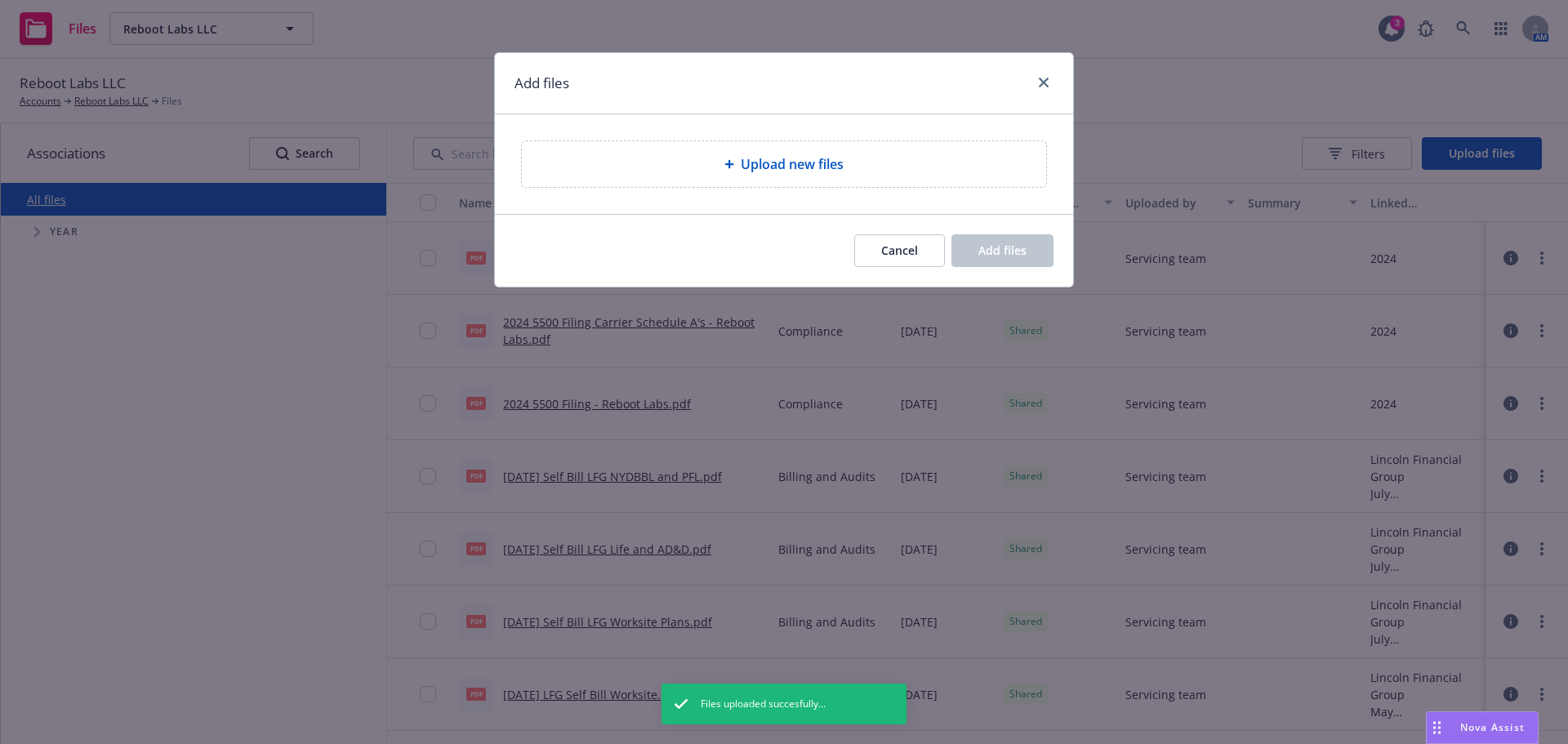
click at [693, 148] on div "Upload new files" at bounding box center [784, 164] width 524 height 46
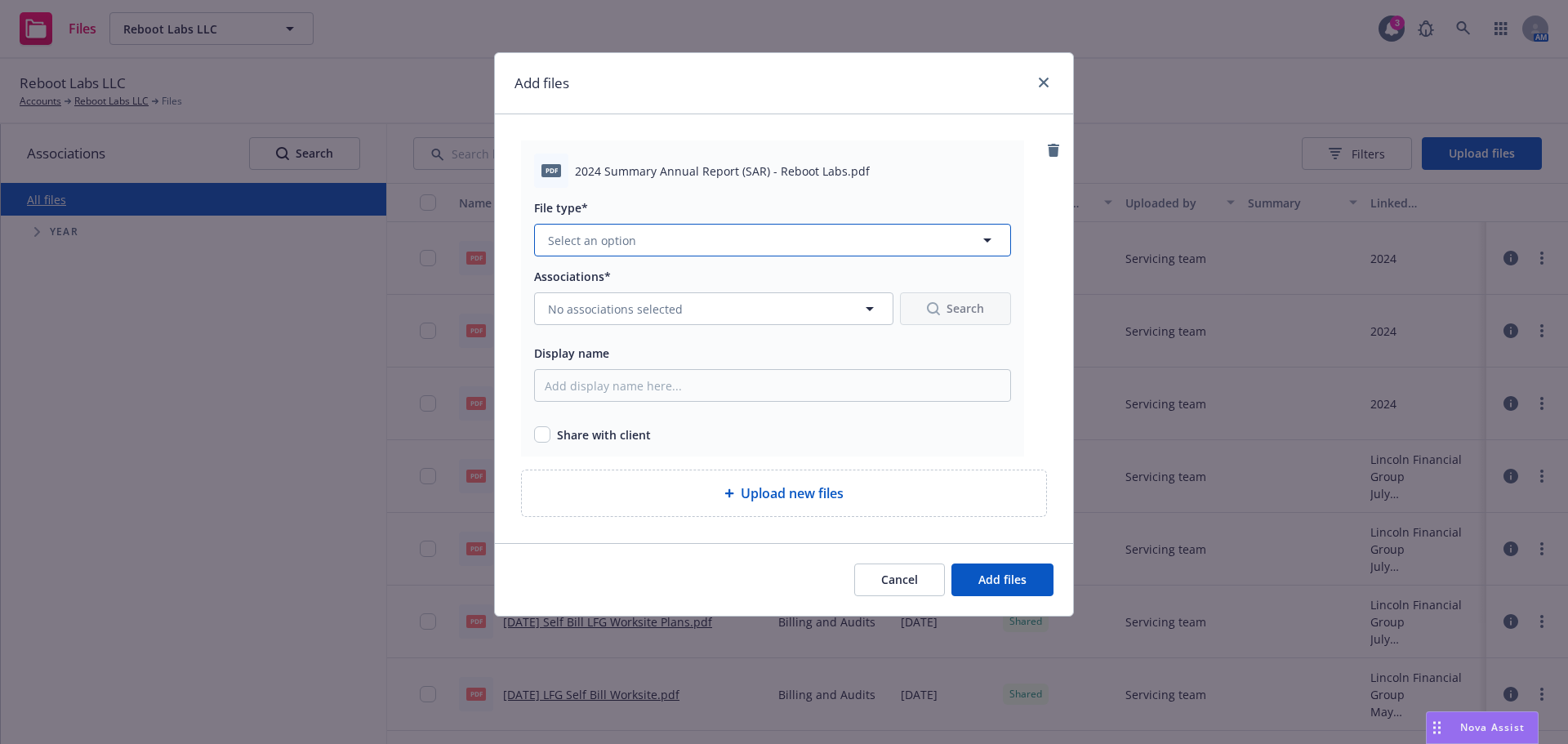
click at [653, 238] on button "Select an option" at bounding box center [772, 240] width 477 height 33
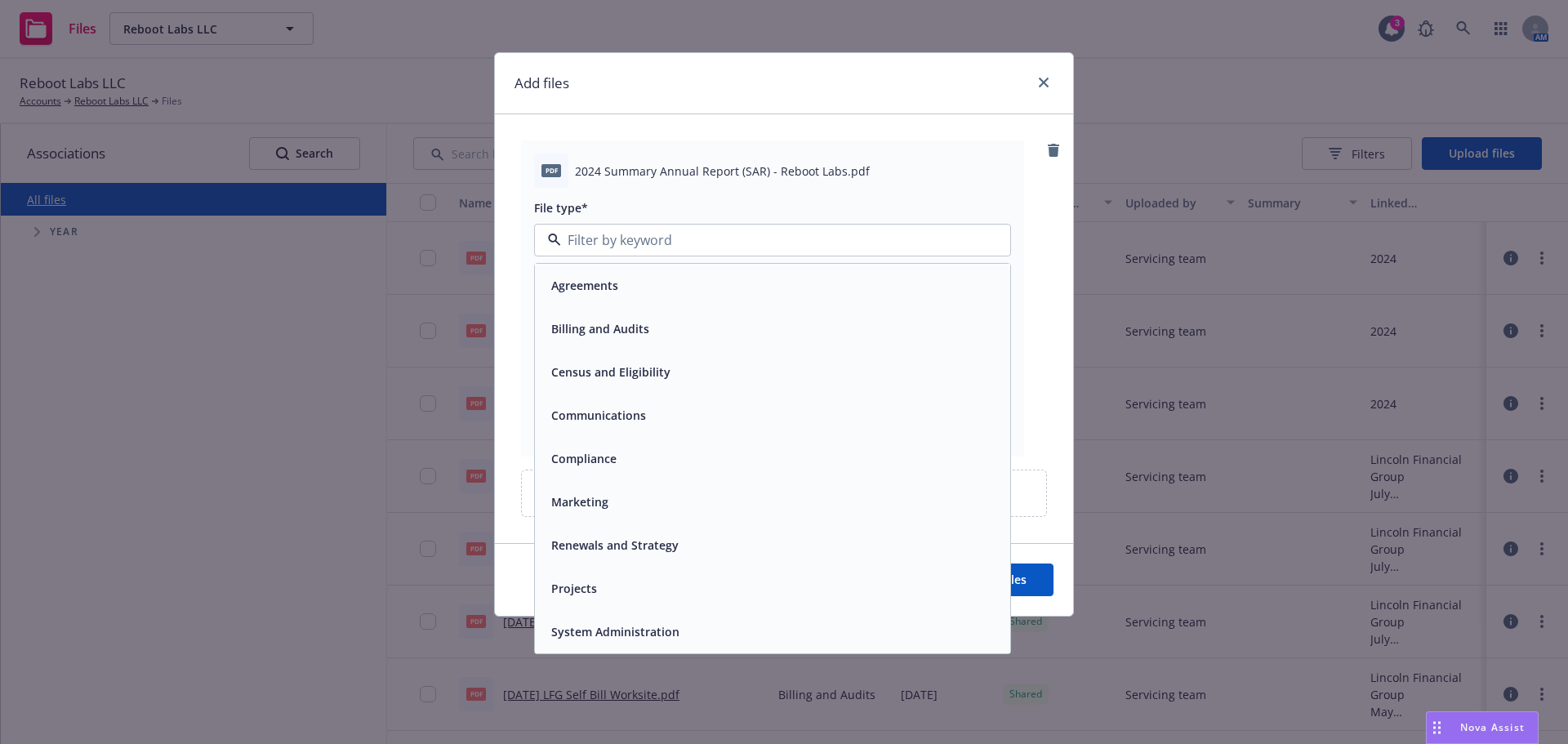
drag, startPoint x: 587, startPoint y: 458, endPoint x: 587, endPoint y: 443, distance: 15.0
click at [586, 458] on span "Compliance" at bounding box center [583, 458] width 65 height 17
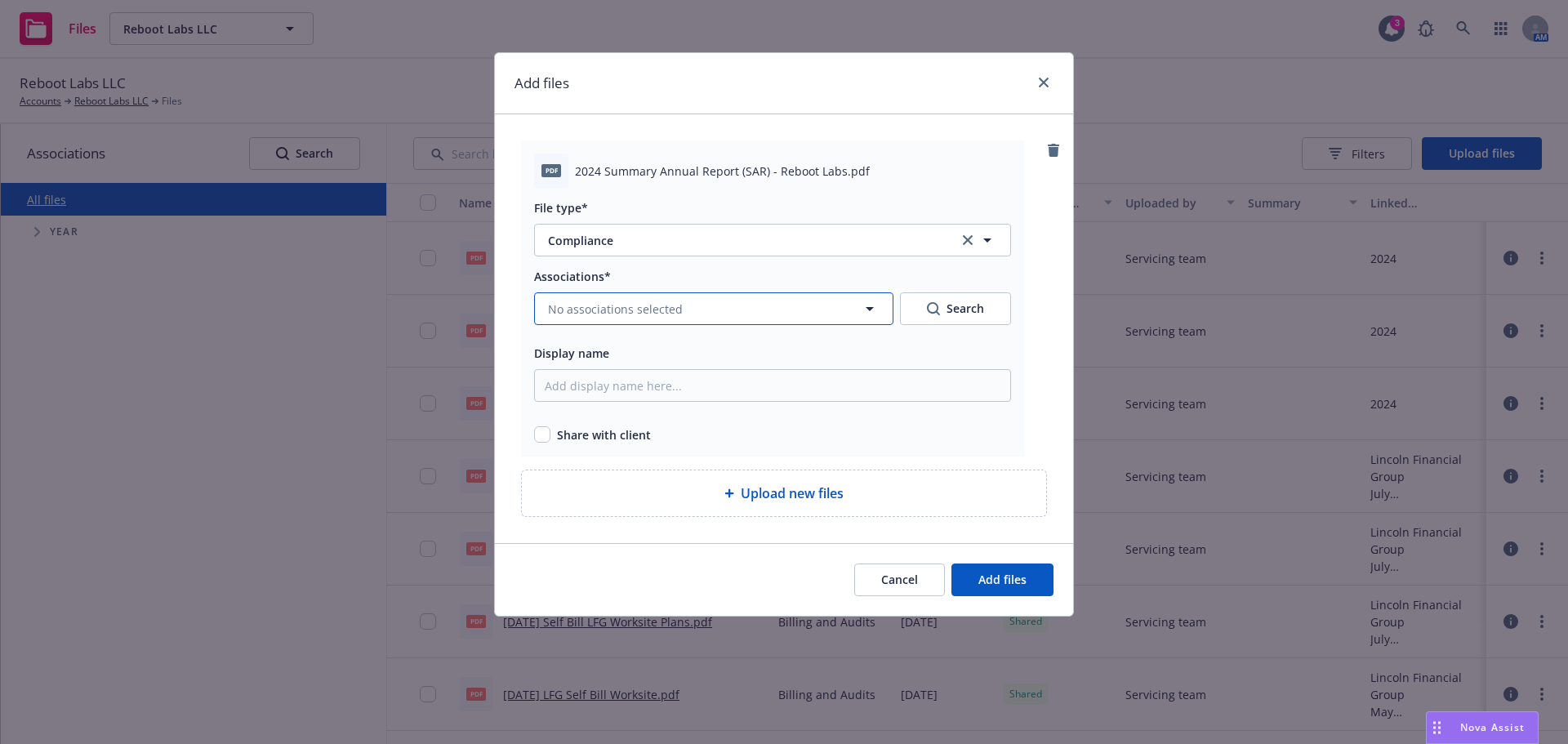
click at [591, 312] on span "No associations selected" at bounding box center [615, 309] width 135 height 17
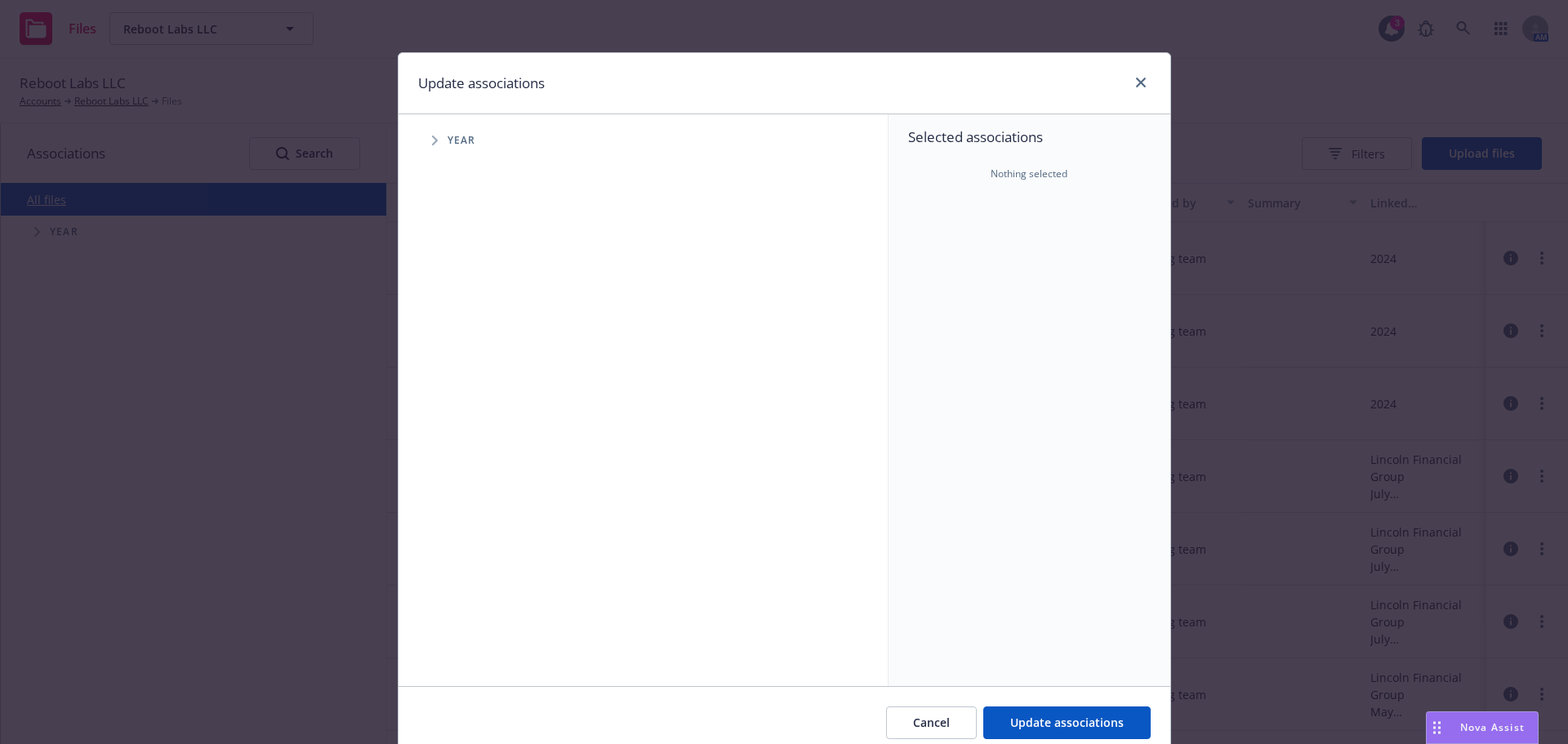
click at [431, 148] on span "Tree Example" at bounding box center [434, 140] width 27 height 27
click at [472, 328] on input "Tree Example" at bounding box center [476, 327] width 16 height 16
checkbox input "true"
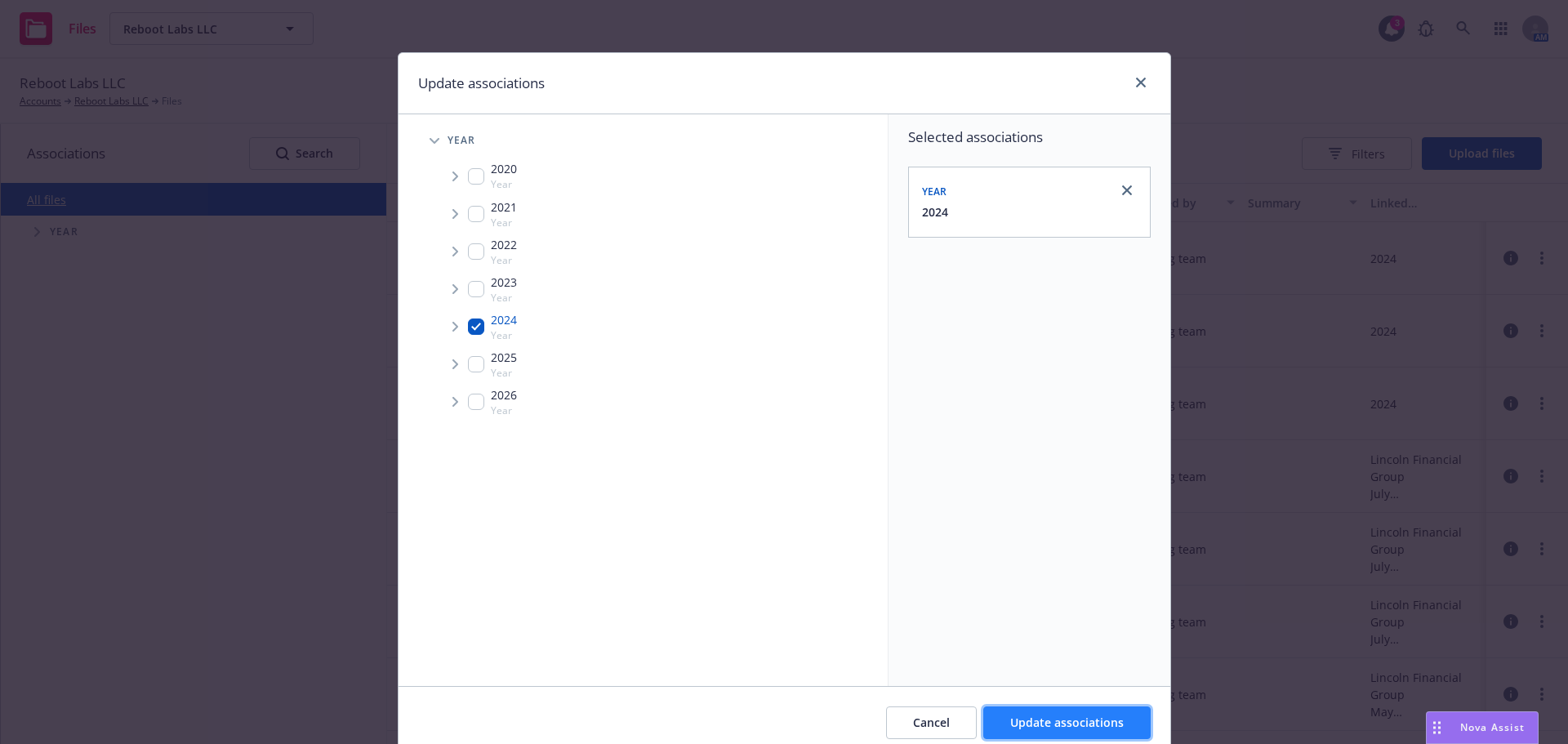
click at [1019, 722] on span "Update associations" at bounding box center [1067, 722] width 114 height 16
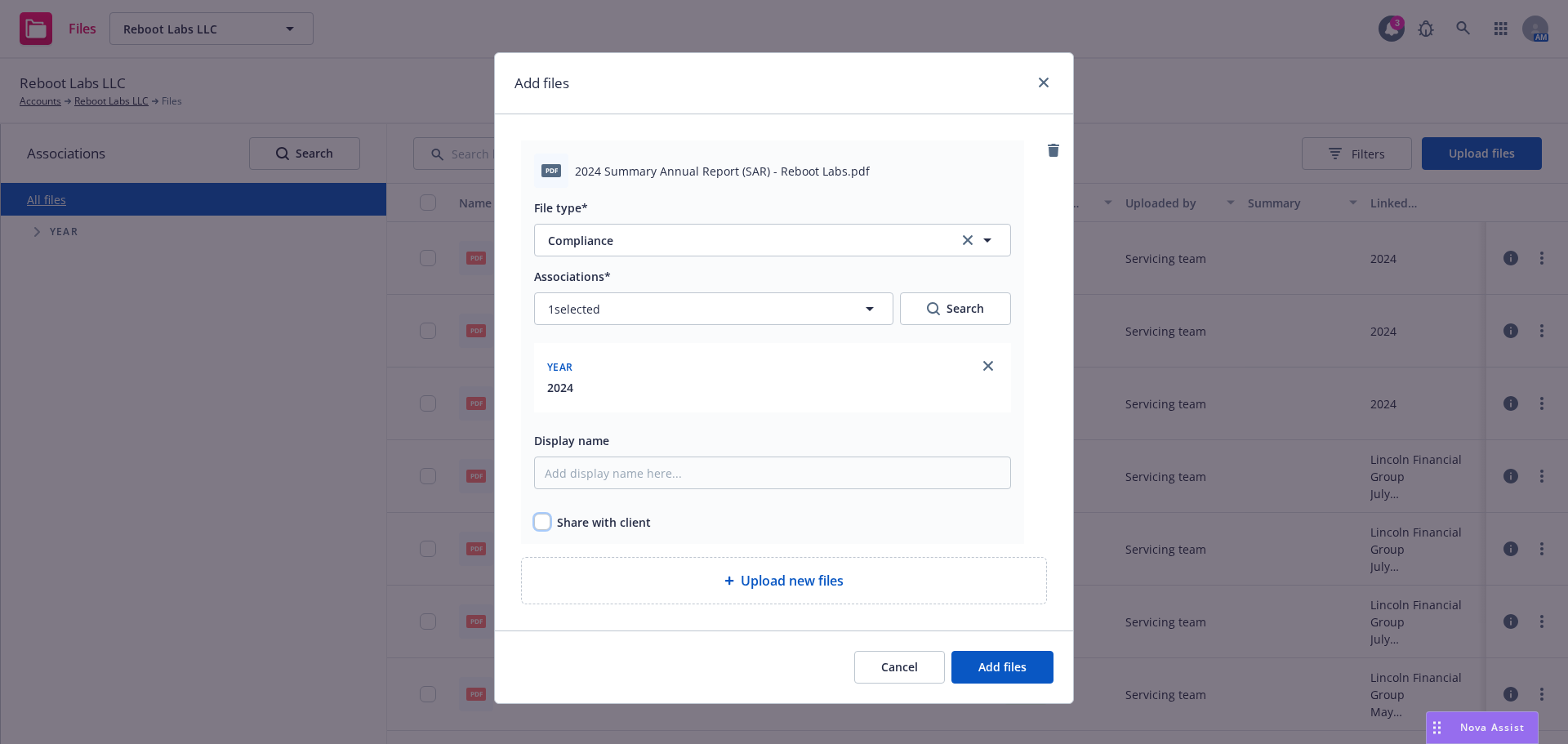
click at [540, 524] on input "checkbox" at bounding box center [542, 522] width 16 height 16
checkbox input "true"
click at [964, 672] on button "Add files" at bounding box center [1002, 668] width 102 height 33
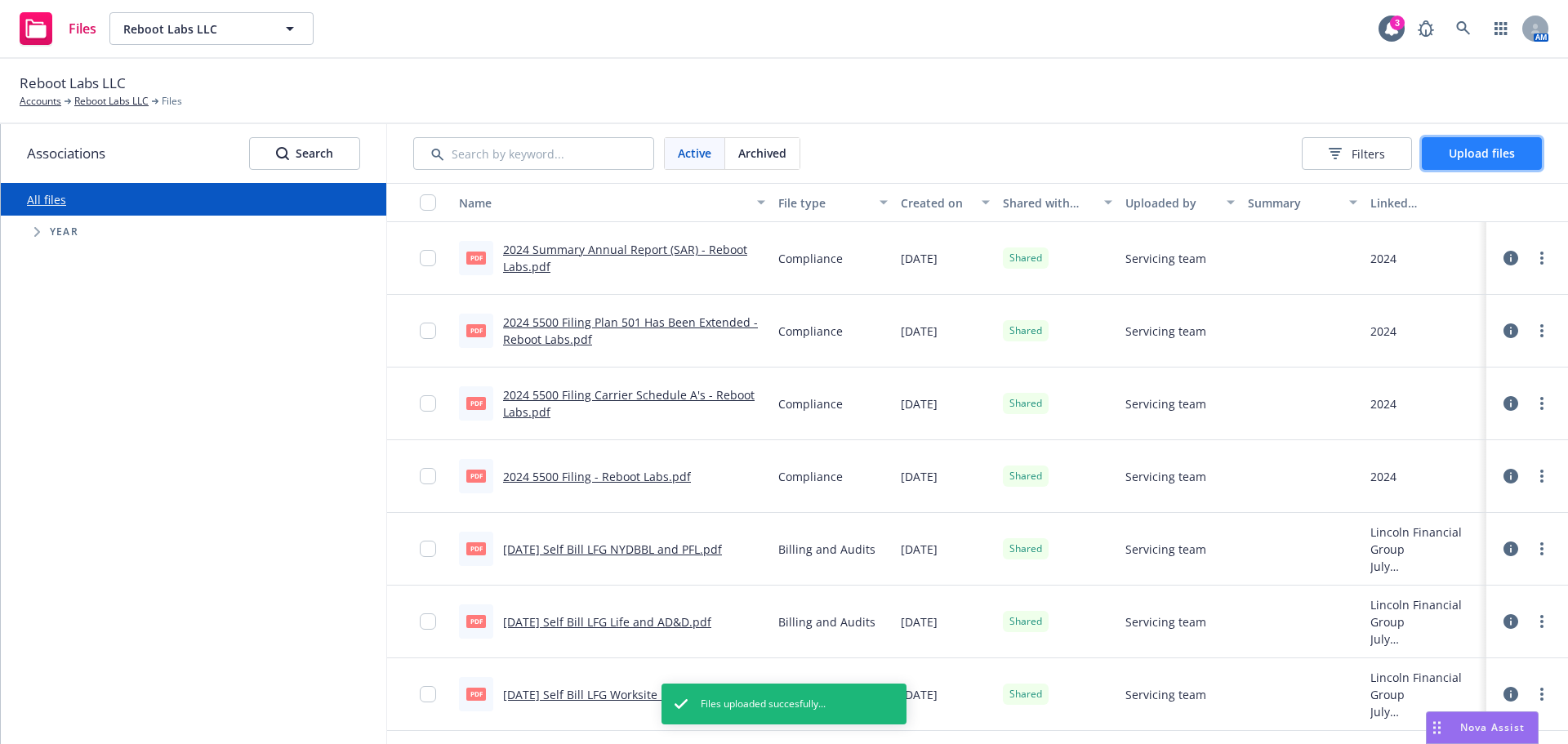
click at [1443, 157] on button "Upload files" at bounding box center [1481, 154] width 120 height 33
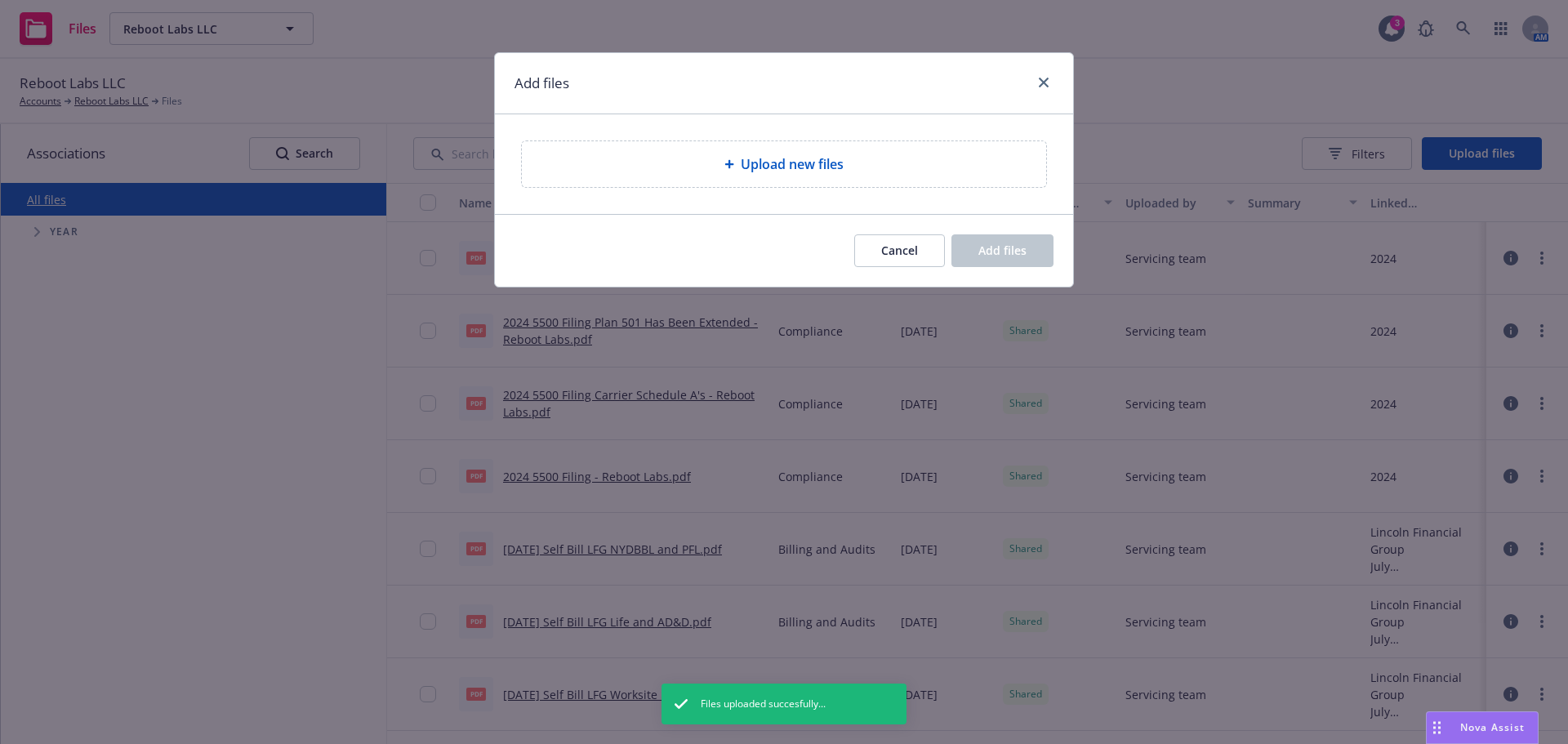
click at [760, 165] on span "Upload new files" at bounding box center [792, 164] width 103 height 19
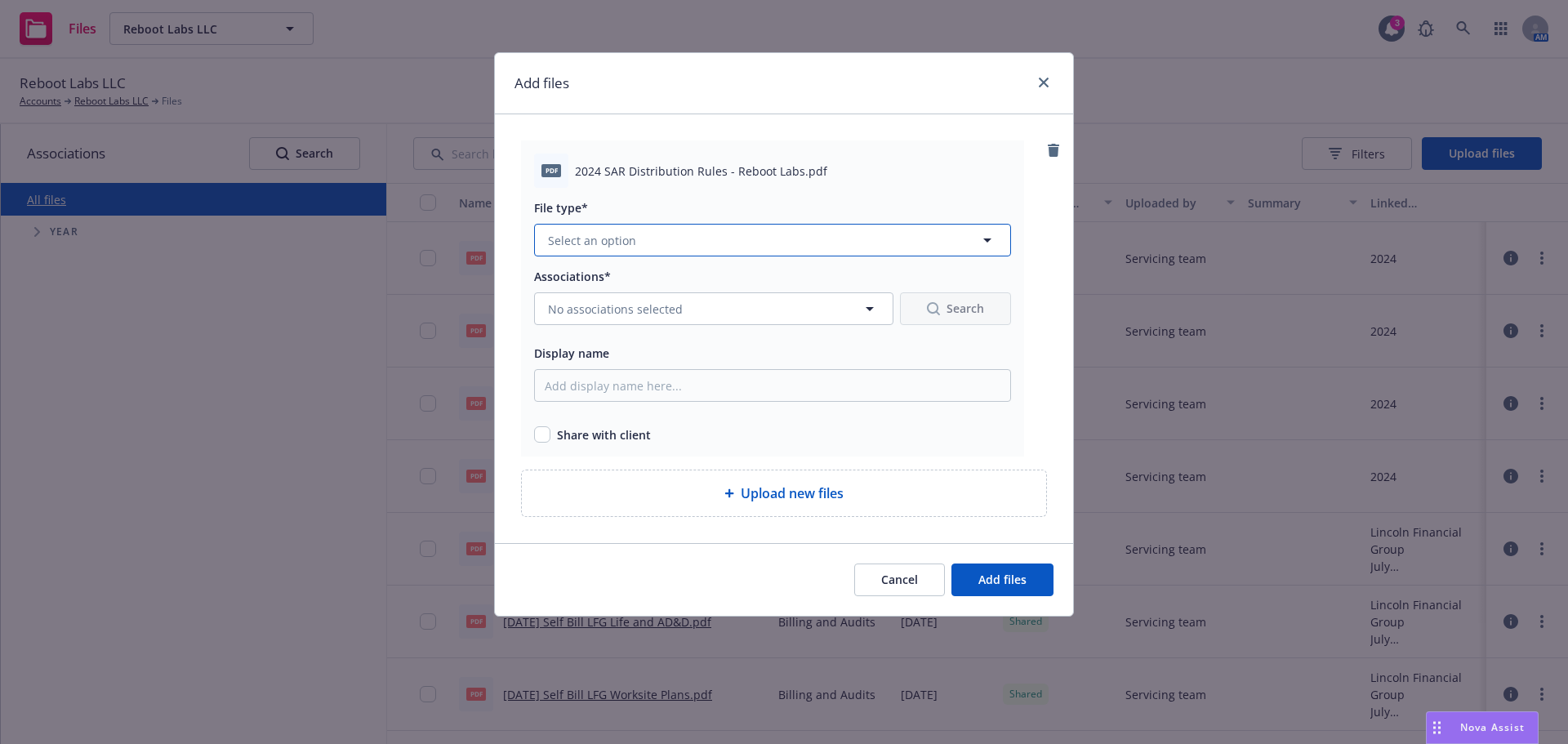
click at [648, 237] on button "Select an option" at bounding box center [772, 240] width 477 height 33
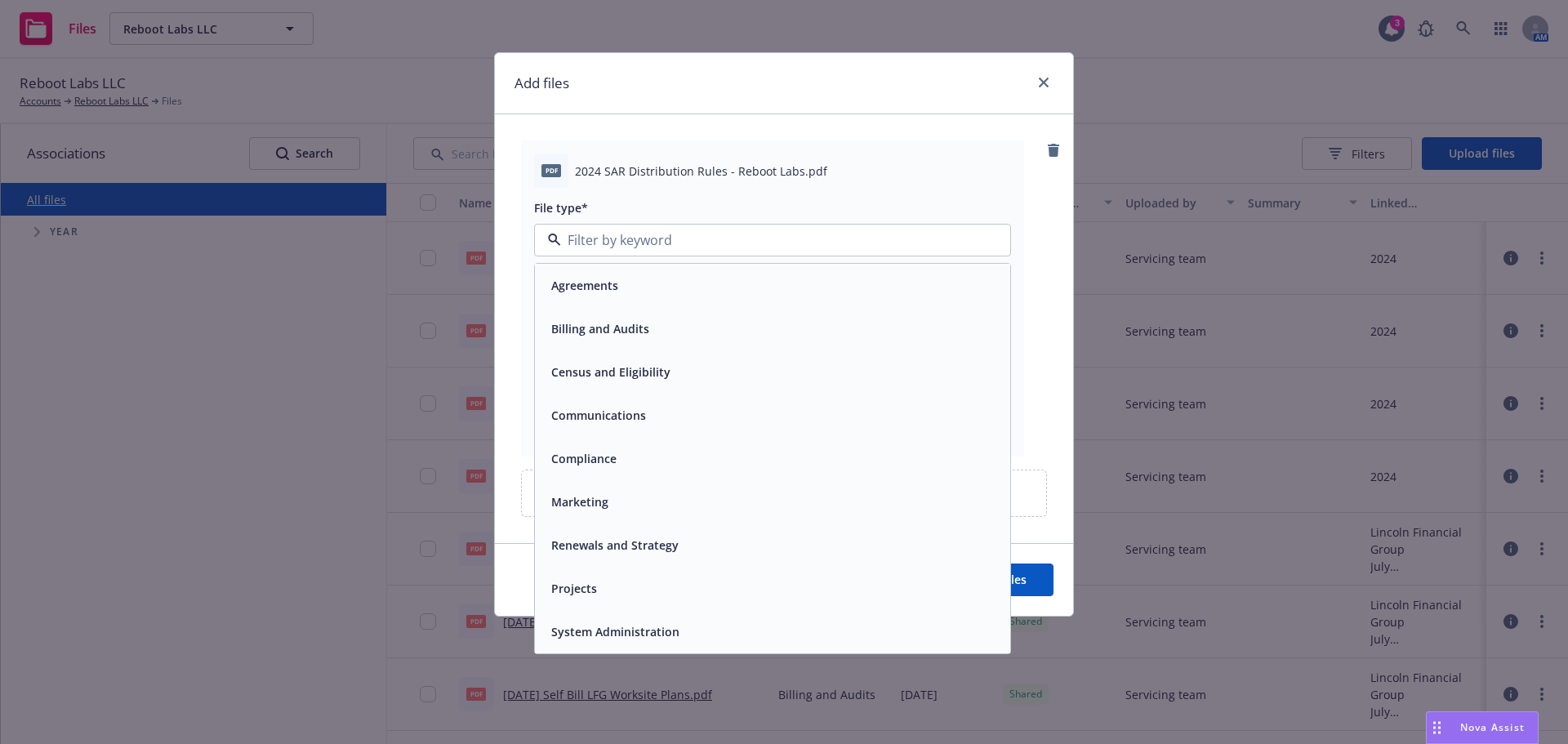
click at [571, 456] on span "Compliance" at bounding box center [583, 458] width 65 height 17
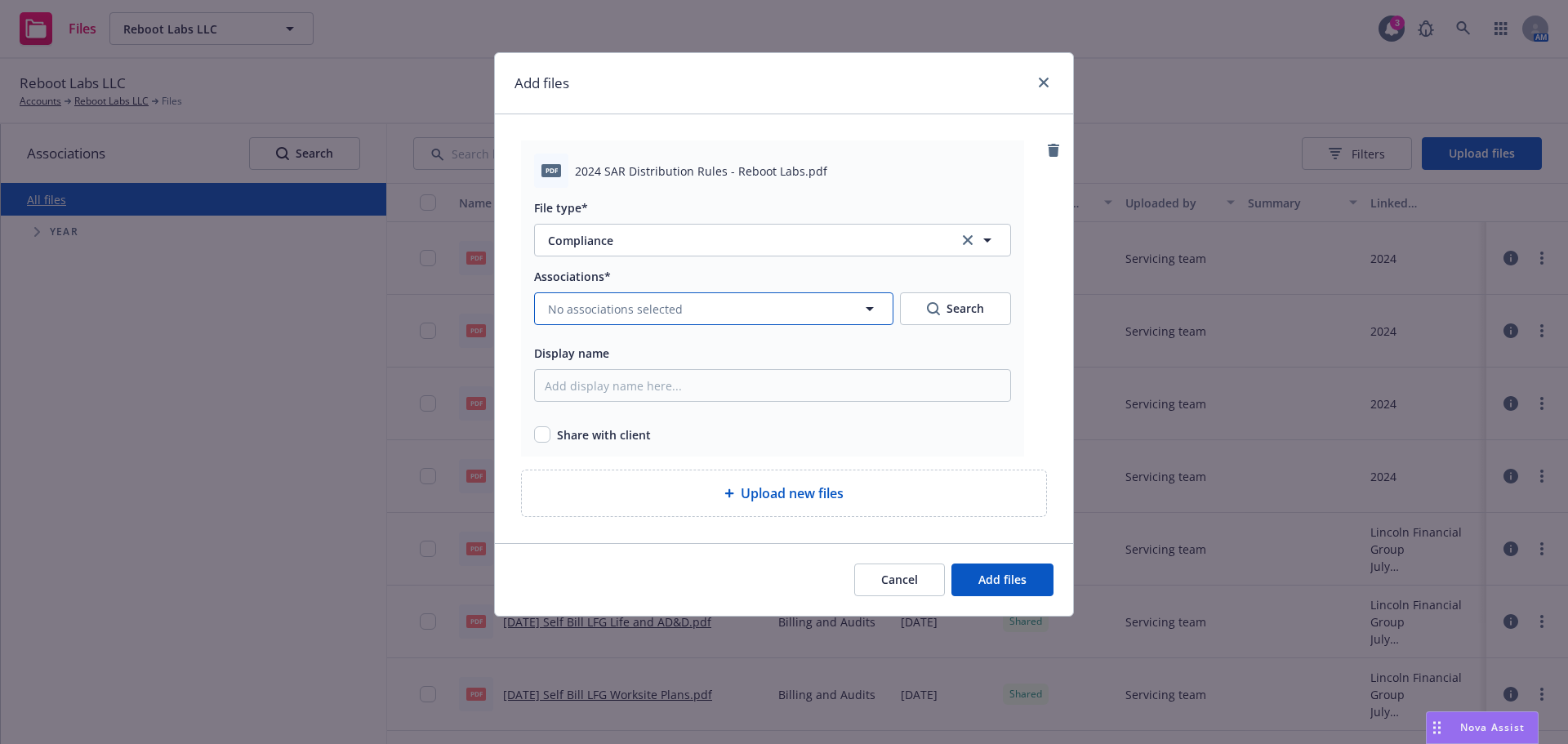
click at [584, 298] on button "No associations selected" at bounding box center [713, 309] width 359 height 33
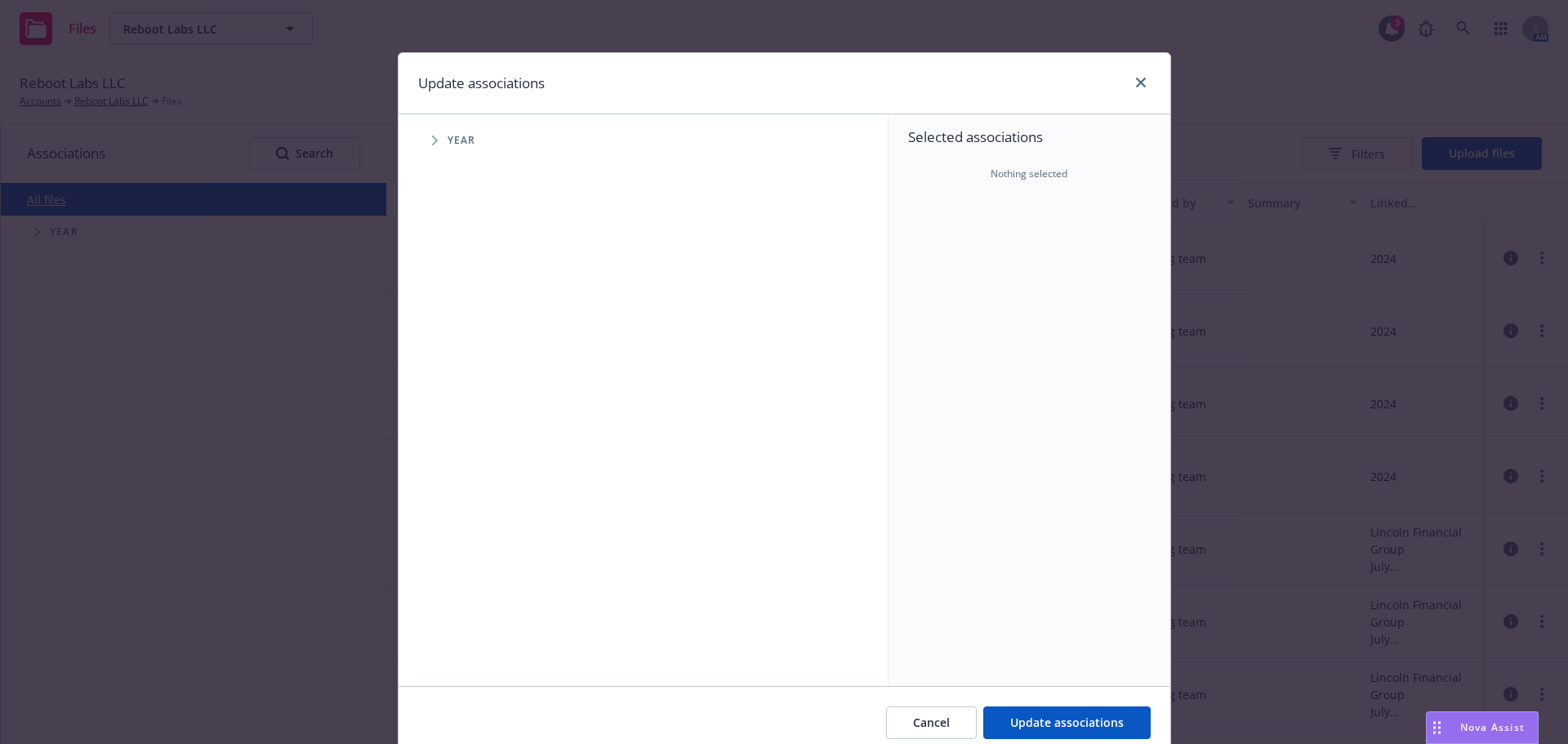
click at [432, 142] on icon "Tree Example" at bounding box center [435, 140] width 5 height 10
click at [474, 320] on input "Tree Example" at bounding box center [476, 327] width 16 height 16
checkbox input "true"
click at [1019, 722] on span "Update associations" at bounding box center [1067, 722] width 114 height 16
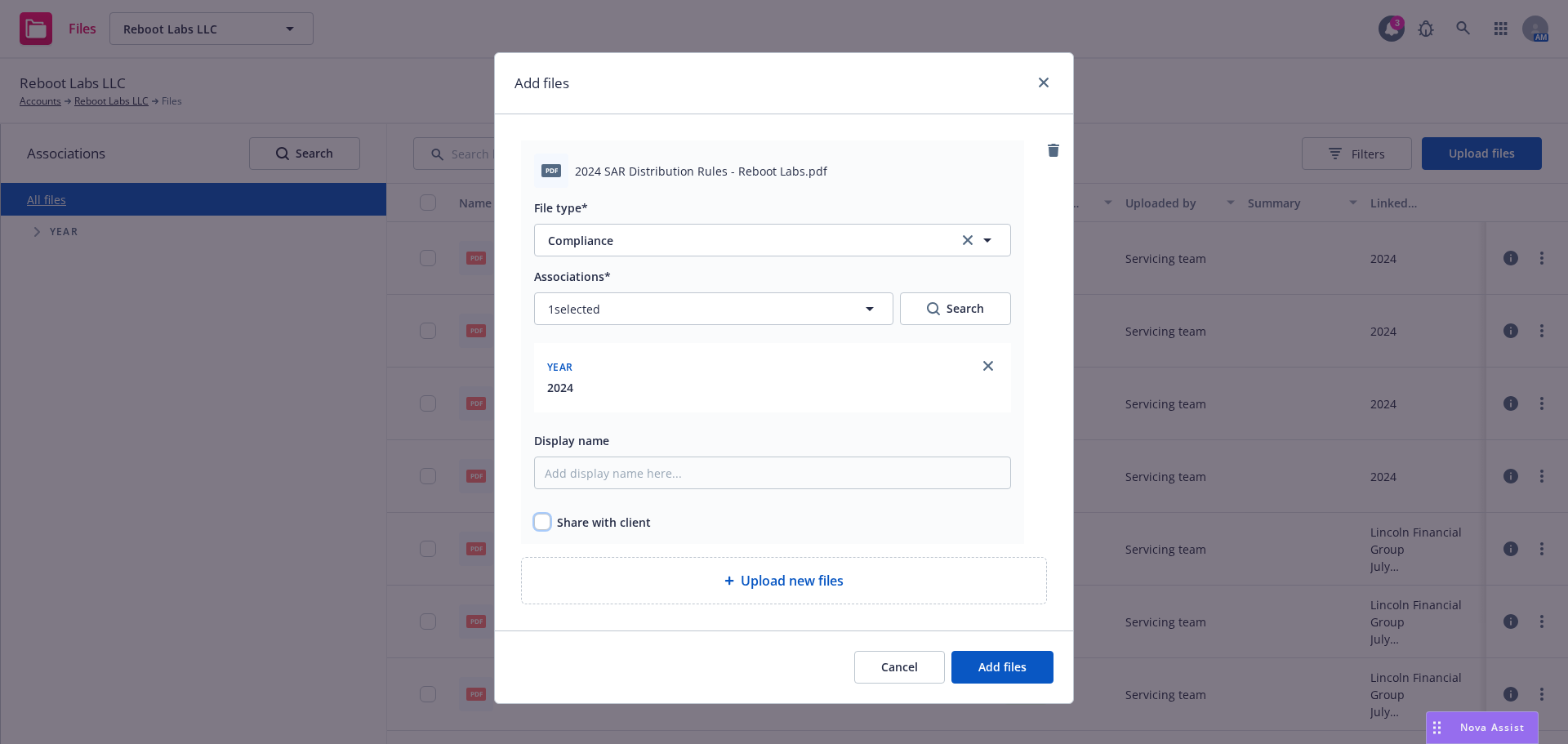
click at [540, 526] on input "checkbox" at bounding box center [542, 522] width 16 height 16
checkbox input "true"
click at [969, 661] on button "Add files" at bounding box center [1002, 668] width 102 height 33
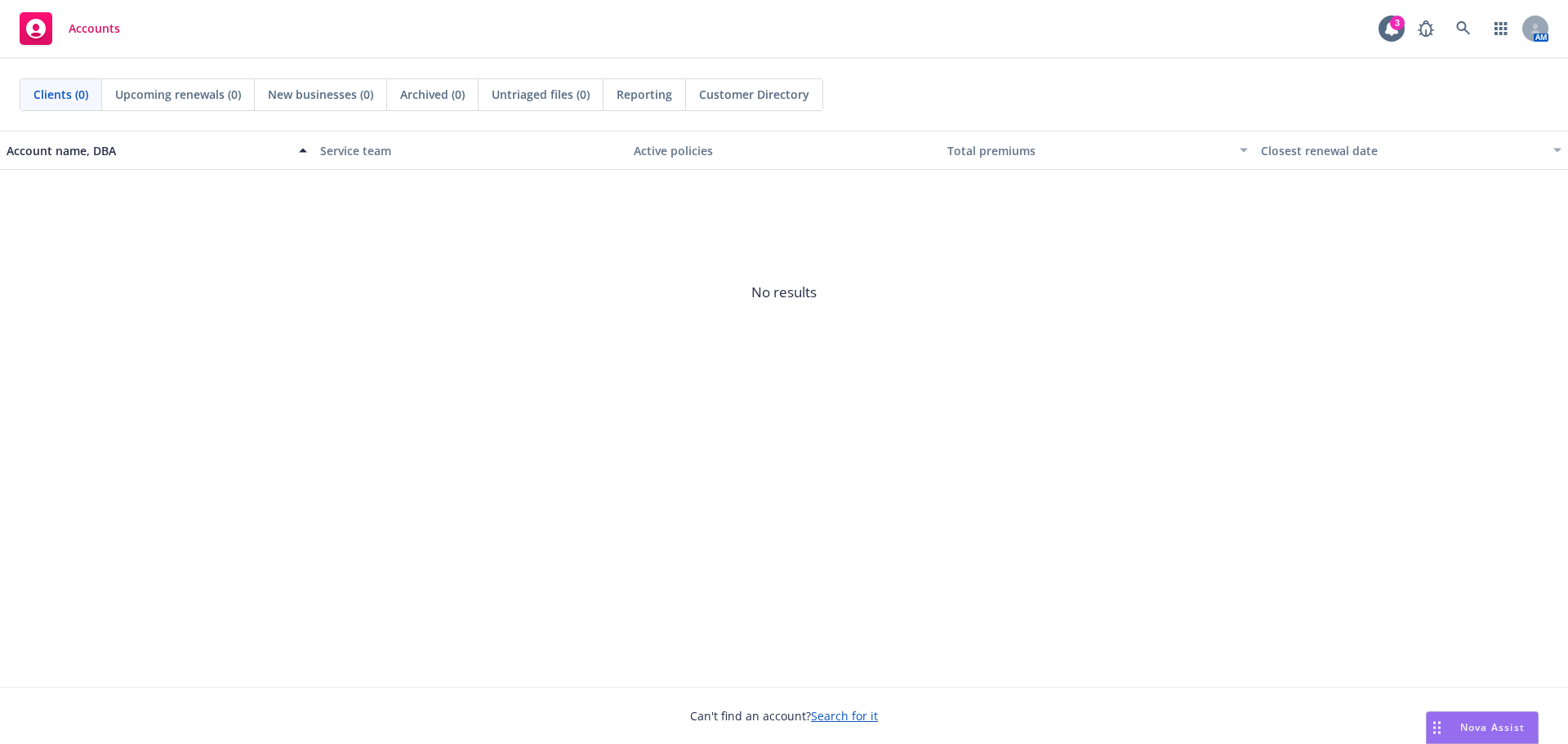
click at [842, 721] on link "Search for it" at bounding box center [844, 716] width 67 height 16
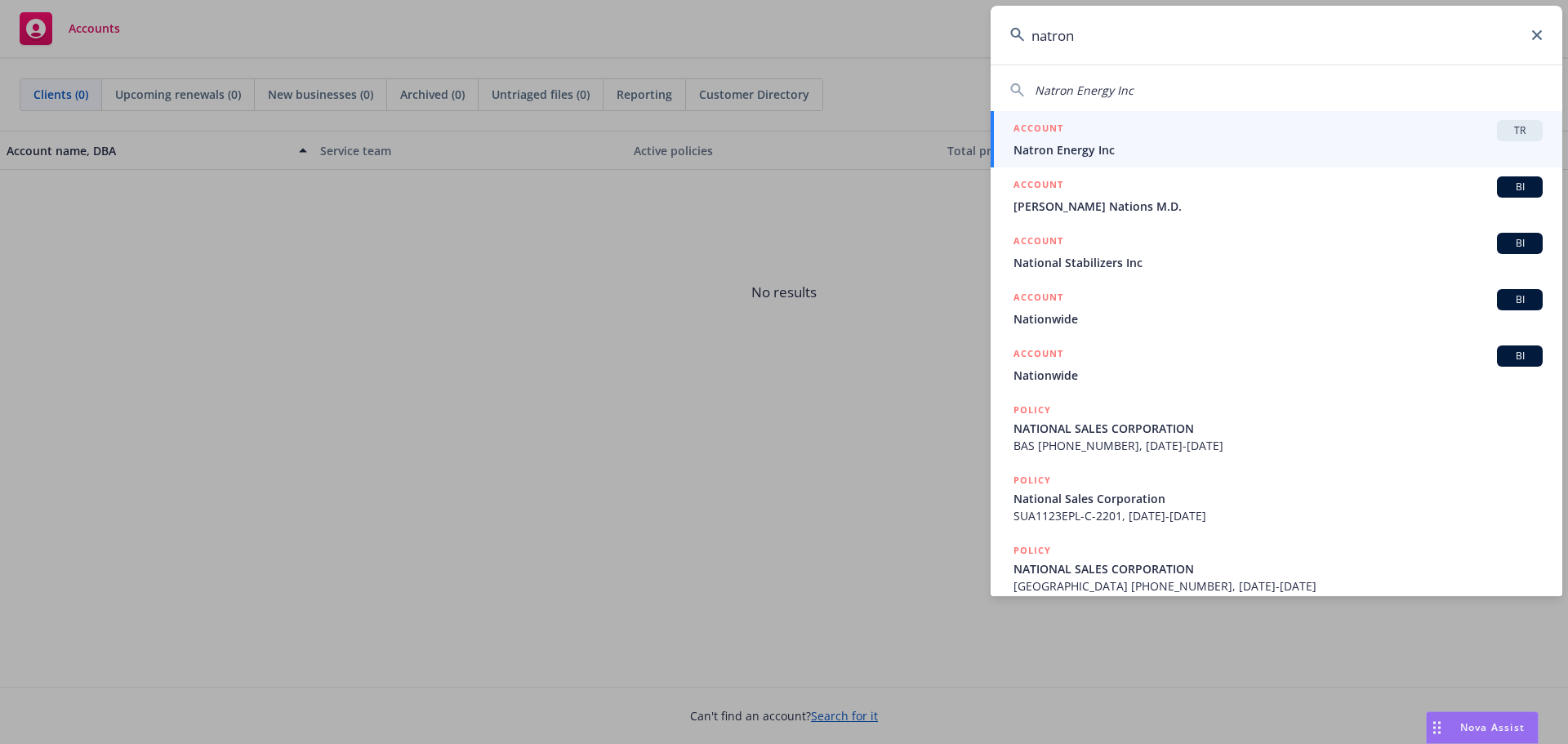
type input "natron"
click at [1028, 155] on li "ACCOUNT TR Natron Energy Inc" at bounding box center [1277, 139] width 572 height 57
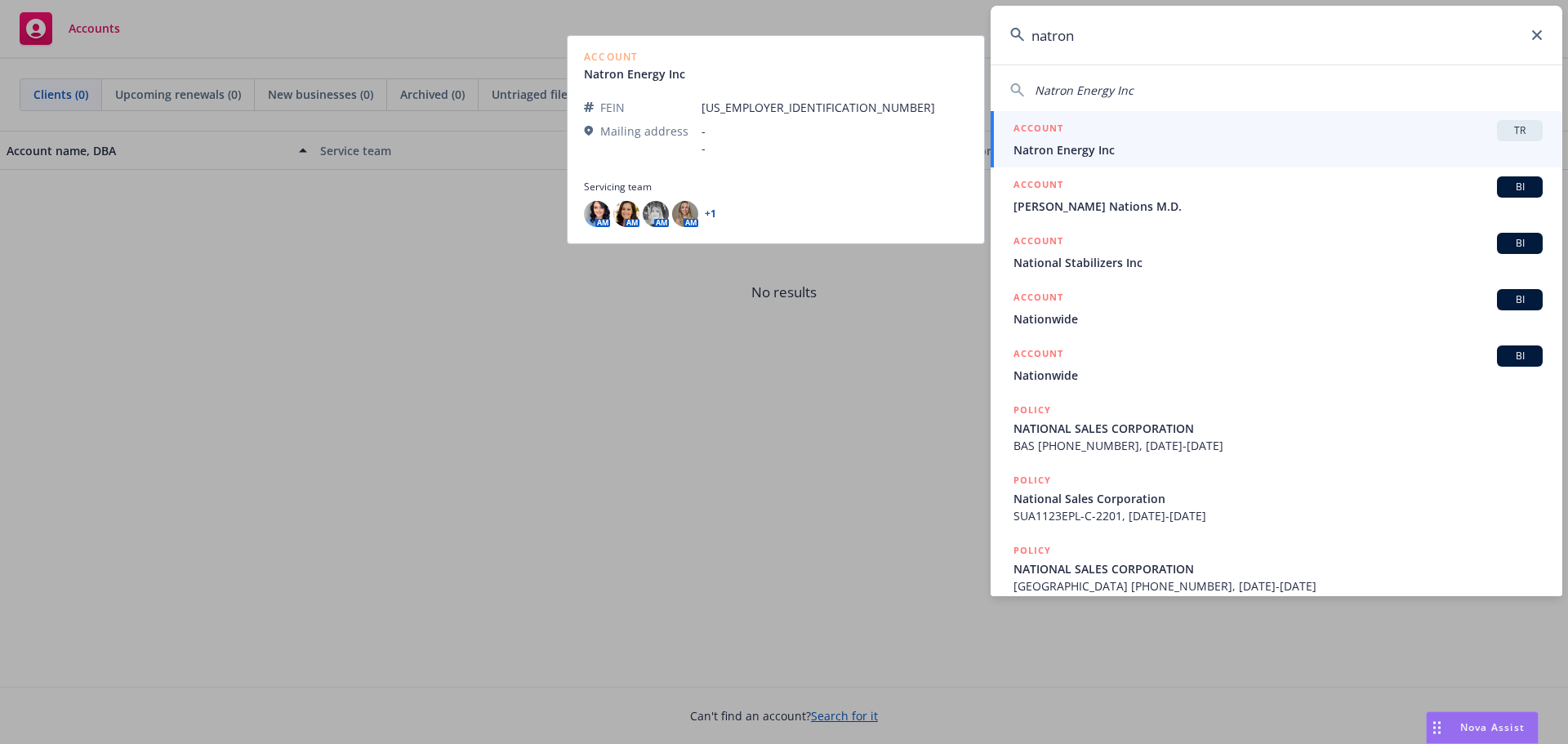
click at [1021, 138] on h5 "ACCOUNT" at bounding box center [1038, 129] width 49 height 19
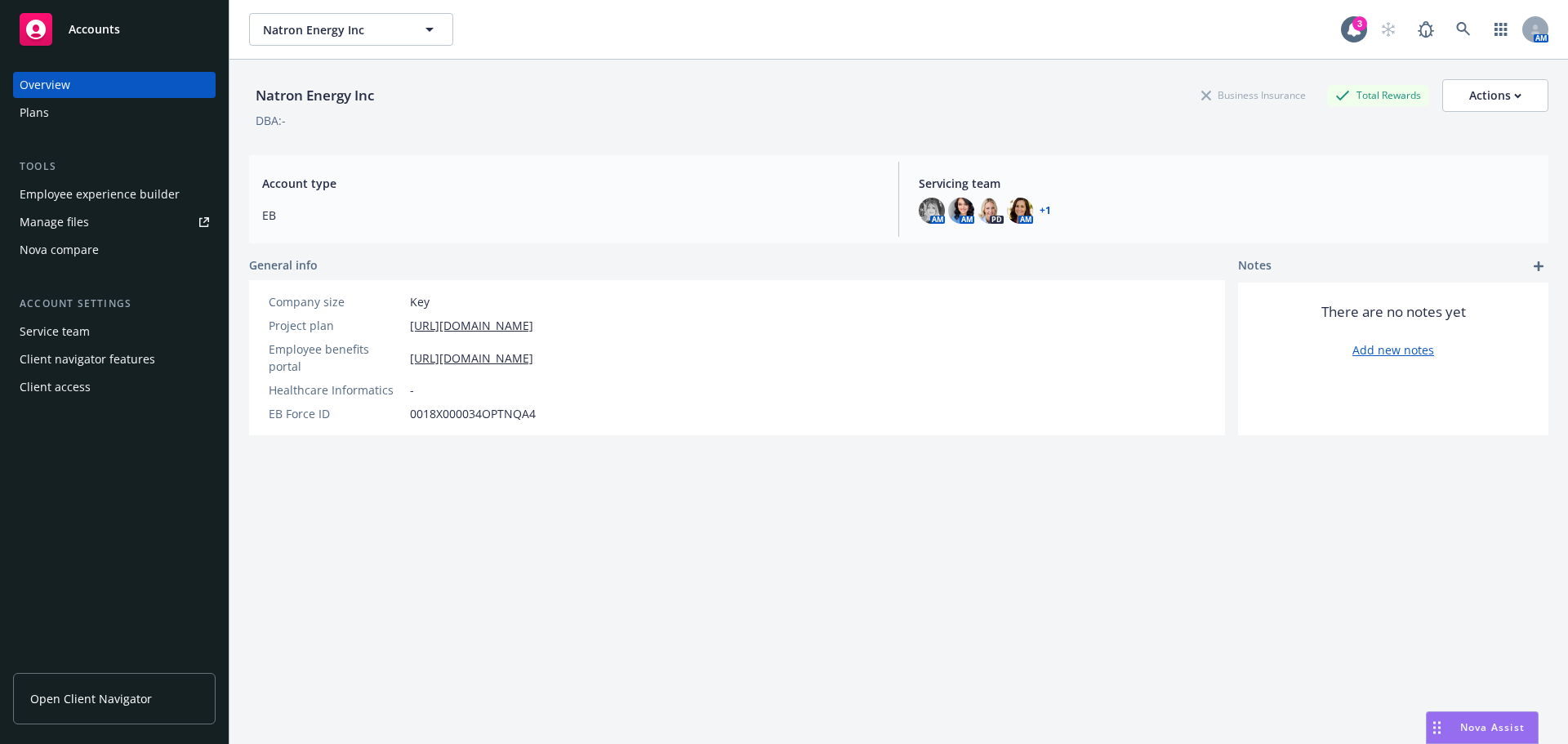
click at [74, 224] on div "Manage files" at bounding box center [54, 222] width 70 height 27
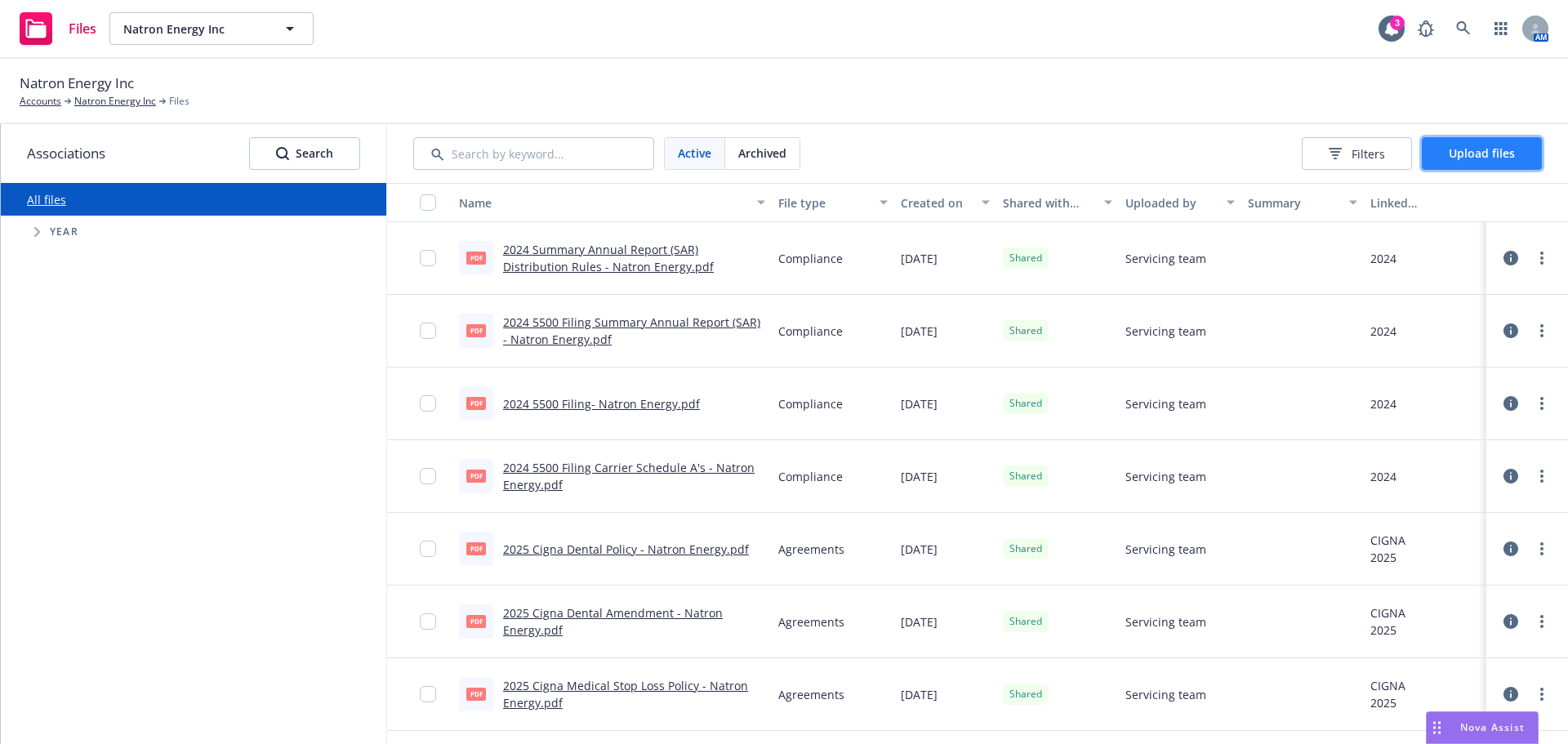
click at [1444, 155] on button "Upload files" at bounding box center [1481, 154] width 120 height 33
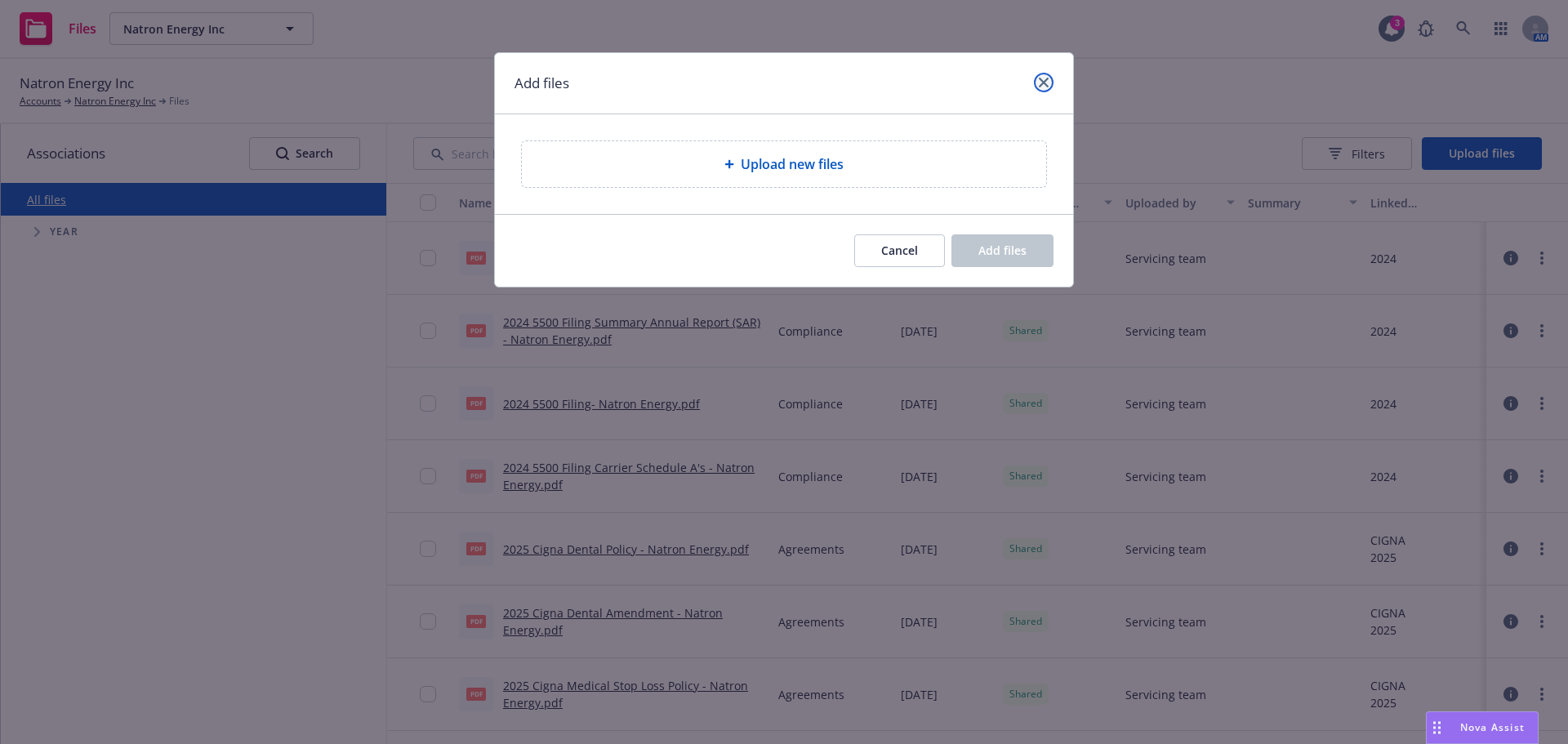
click at [1044, 79] on icon "close" at bounding box center [1043, 82] width 10 height 10
